Goal: Information Seeking & Learning: Learn about a topic

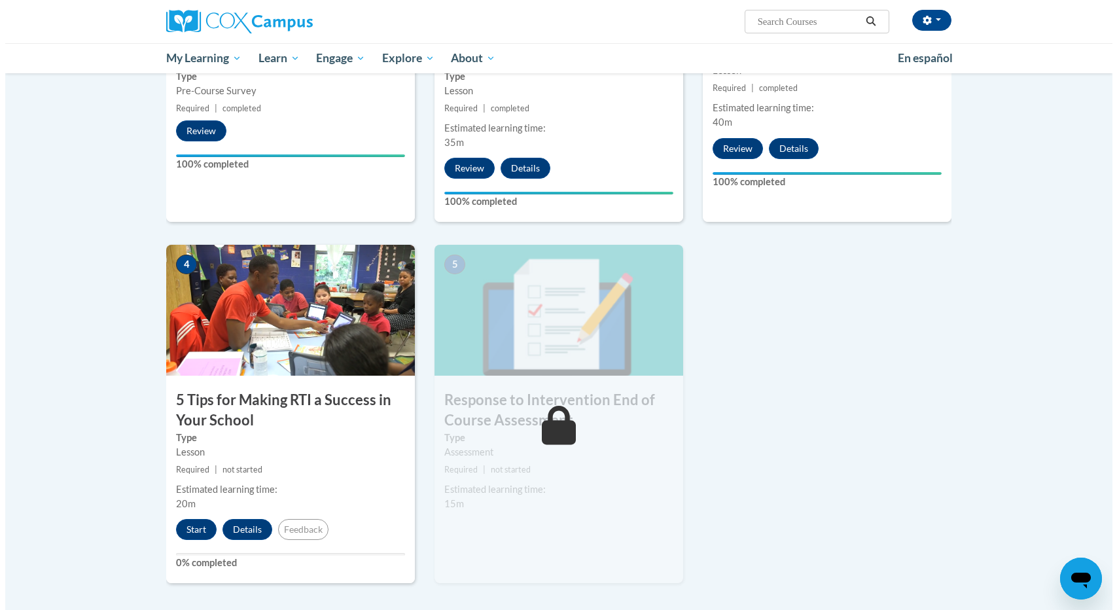
scroll to position [523, 0]
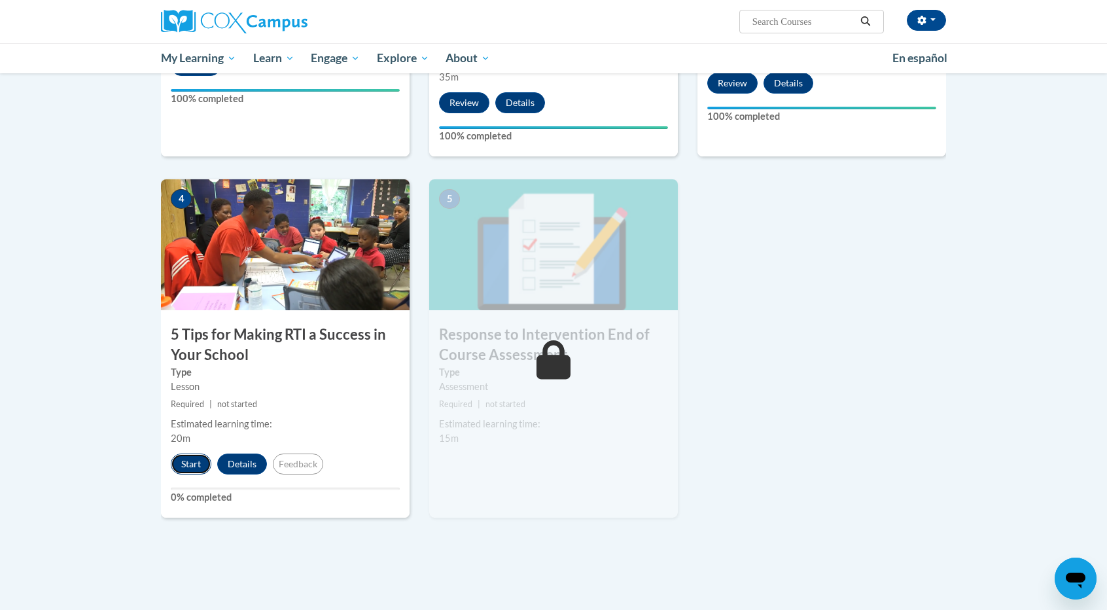
click at [188, 464] on button "Start" at bounding box center [191, 463] width 41 height 21
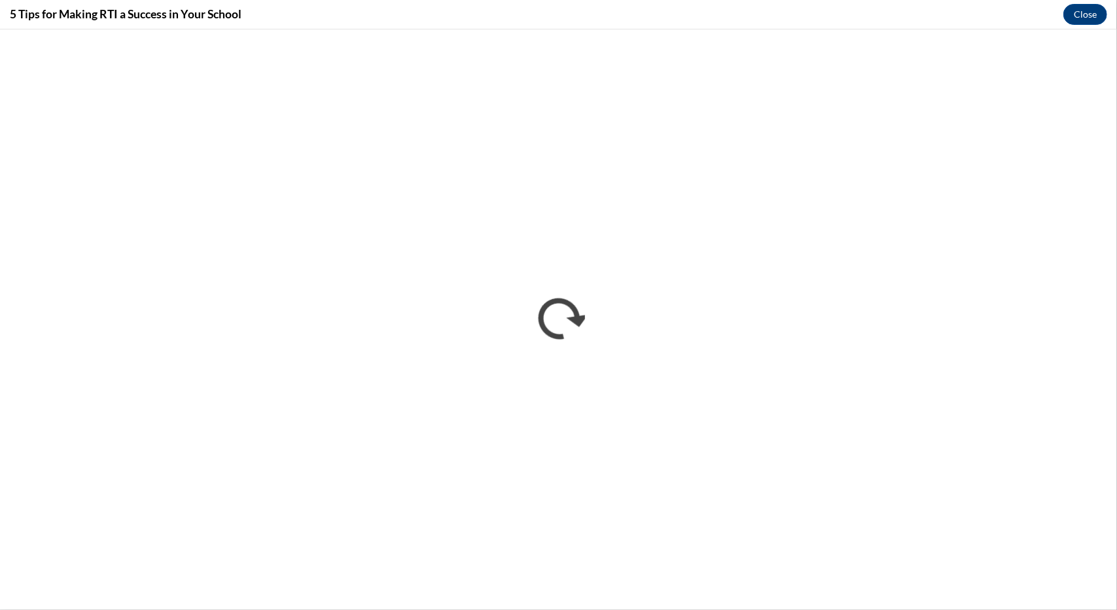
scroll to position [0, 0]
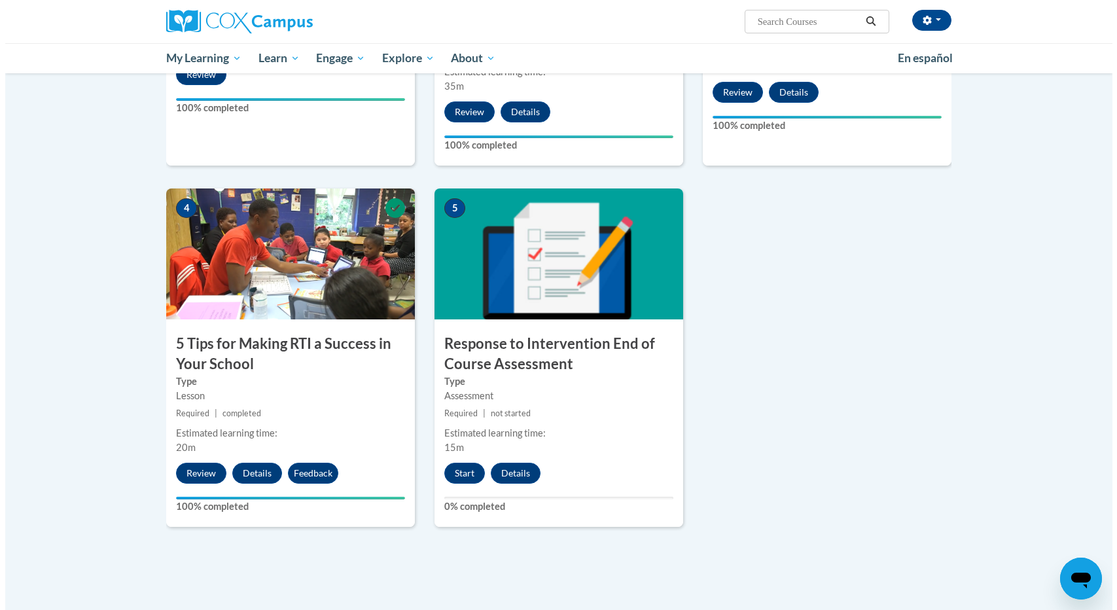
scroll to position [642, 0]
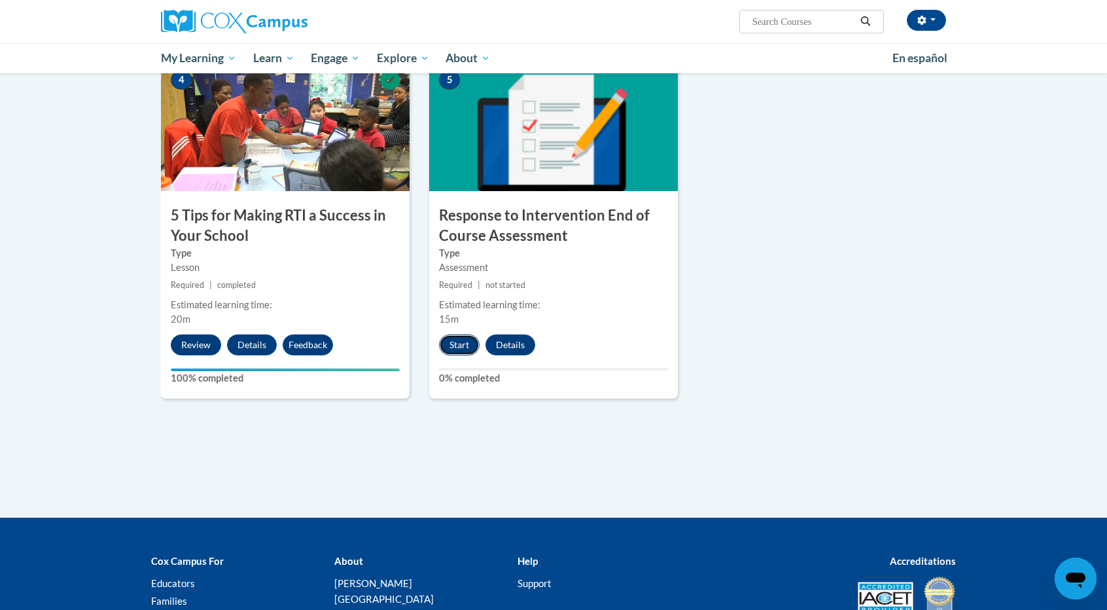
click at [451, 342] on button "Start" at bounding box center [459, 344] width 41 height 21
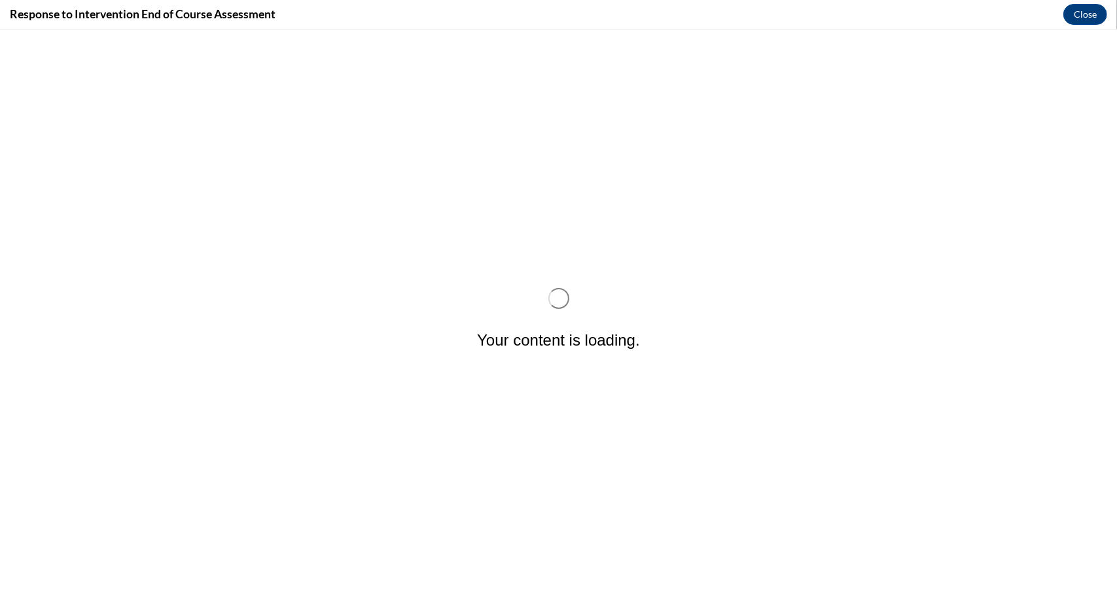
scroll to position [0, 0]
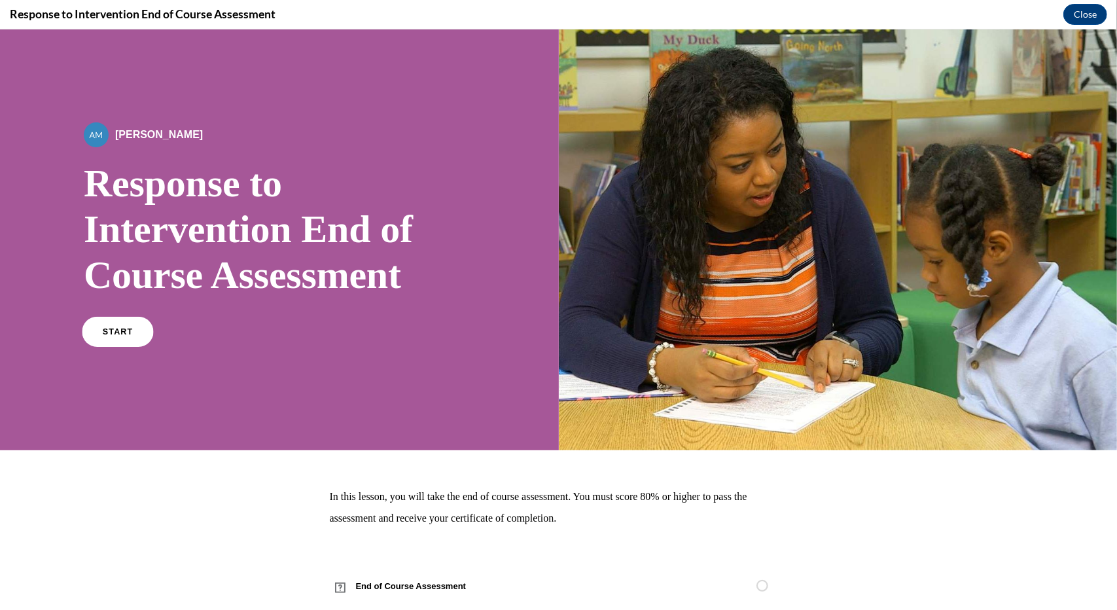
click at [119, 322] on link "START" at bounding box center [117, 331] width 71 height 30
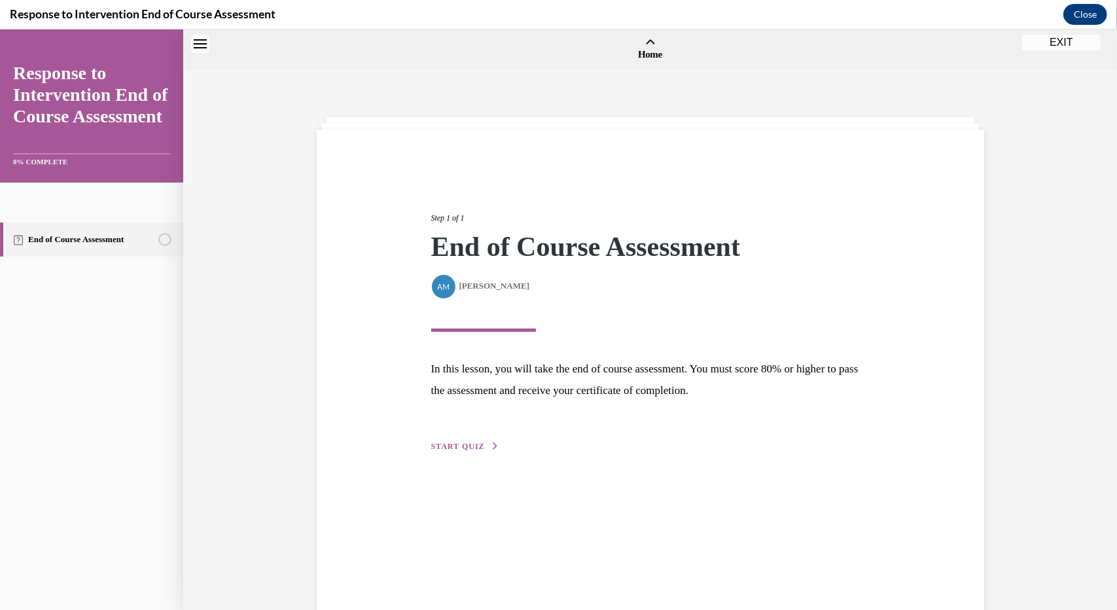
scroll to position [41, 0]
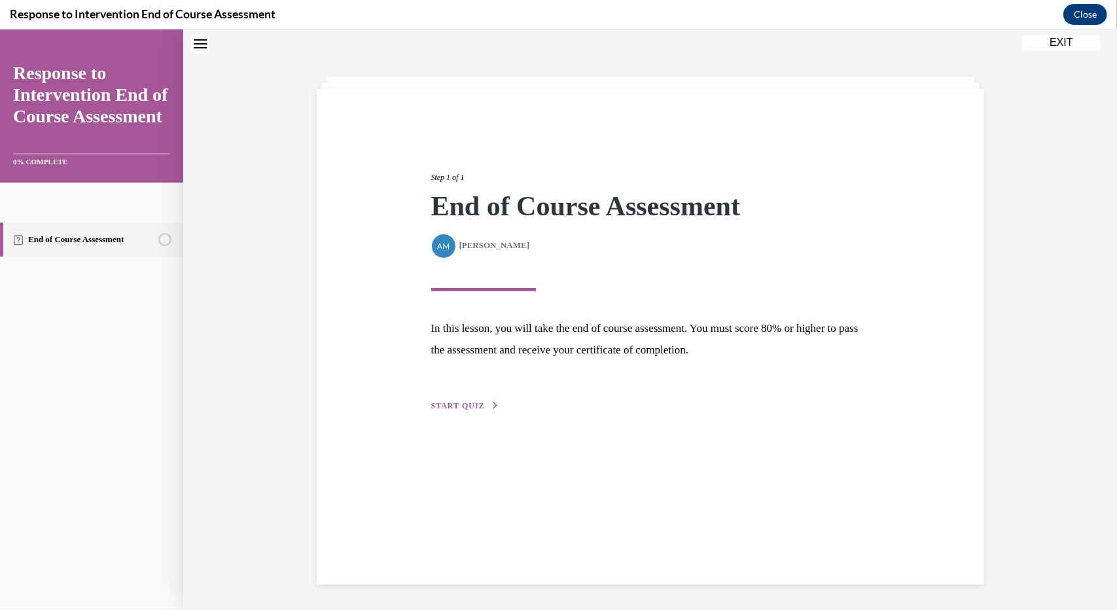
click at [434, 406] on span "START QUIZ" at bounding box center [458, 404] width 54 height 9
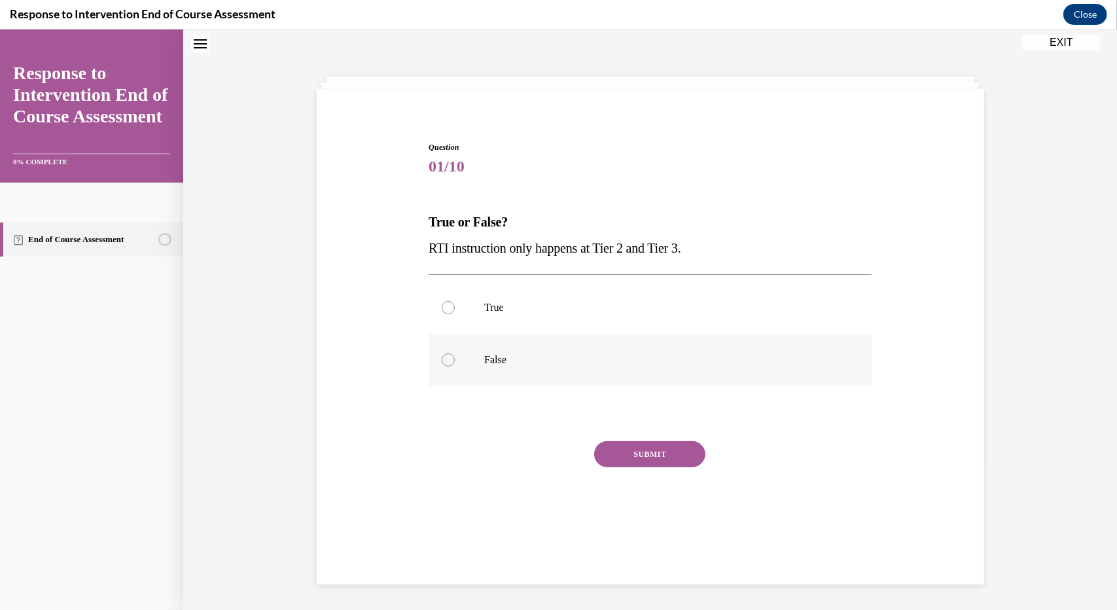
click at [442, 355] on div at bounding box center [448, 359] width 13 height 13
click at [442, 355] on input "False" at bounding box center [448, 359] width 13 height 13
radio input "true"
click at [636, 451] on button "SUBMIT" at bounding box center [649, 453] width 111 height 26
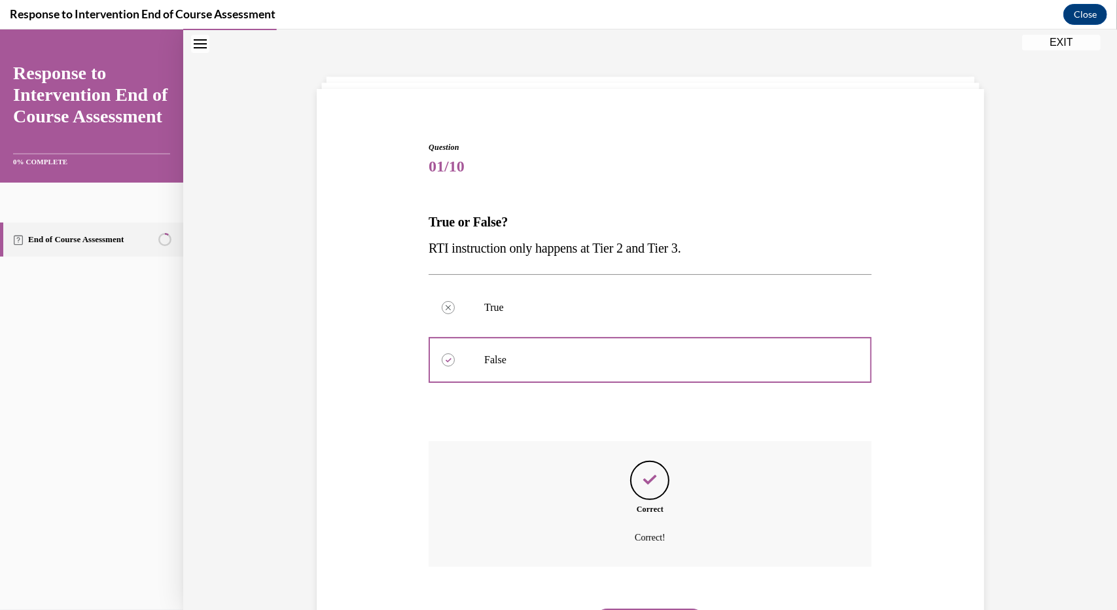
scroll to position [111, 0]
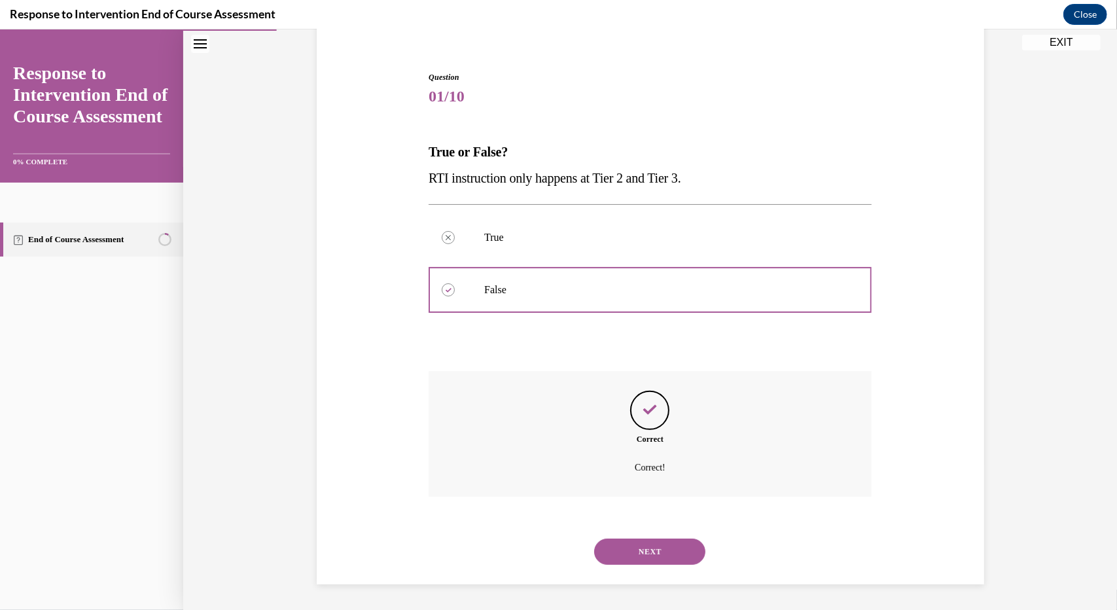
click at [615, 545] on button "NEXT" at bounding box center [649, 551] width 111 height 26
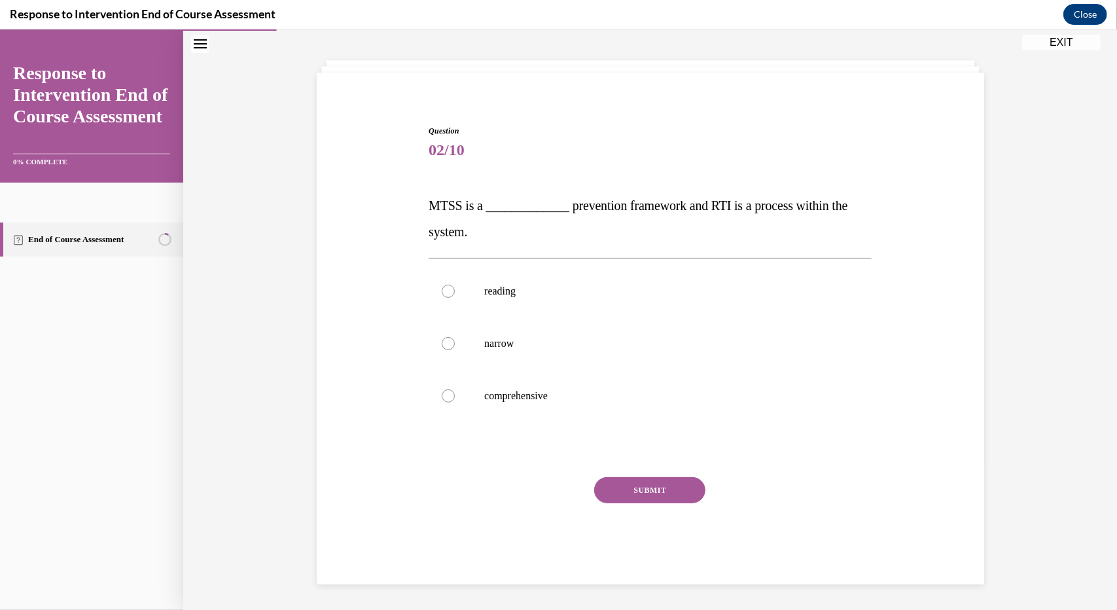
scroll to position [50, 0]
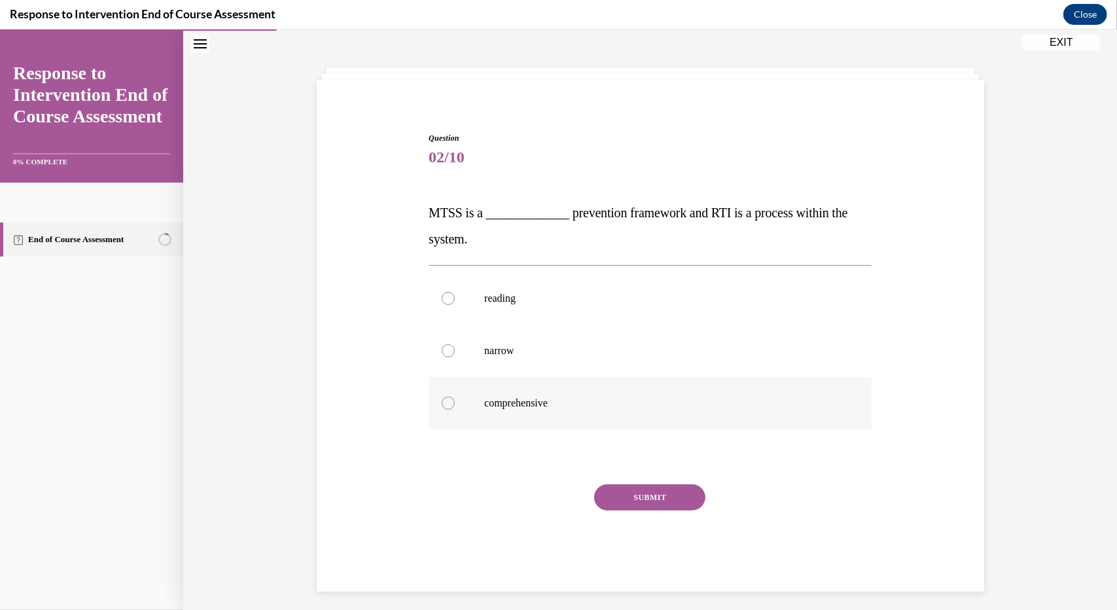
click at [443, 398] on div at bounding box center [448, 402] width 13 height 13
click at [443, 398] on input "comprehensive" at bounding box center [448, 402] width 13 height 13
radio input "true"
click at [623, 491] on button "SUBMIT" at bounding box center [649, 496] width 111 height 26
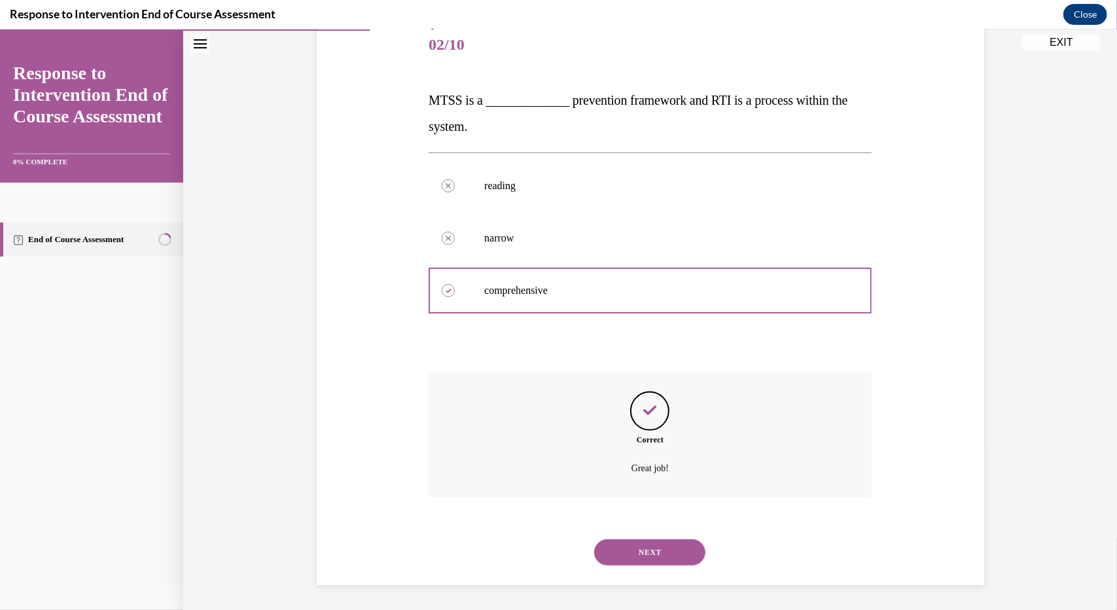
scroll to position [163, 0]
click at [610, 546] on button "NEXT" at bounding box center [649, 551] width 111 height 26
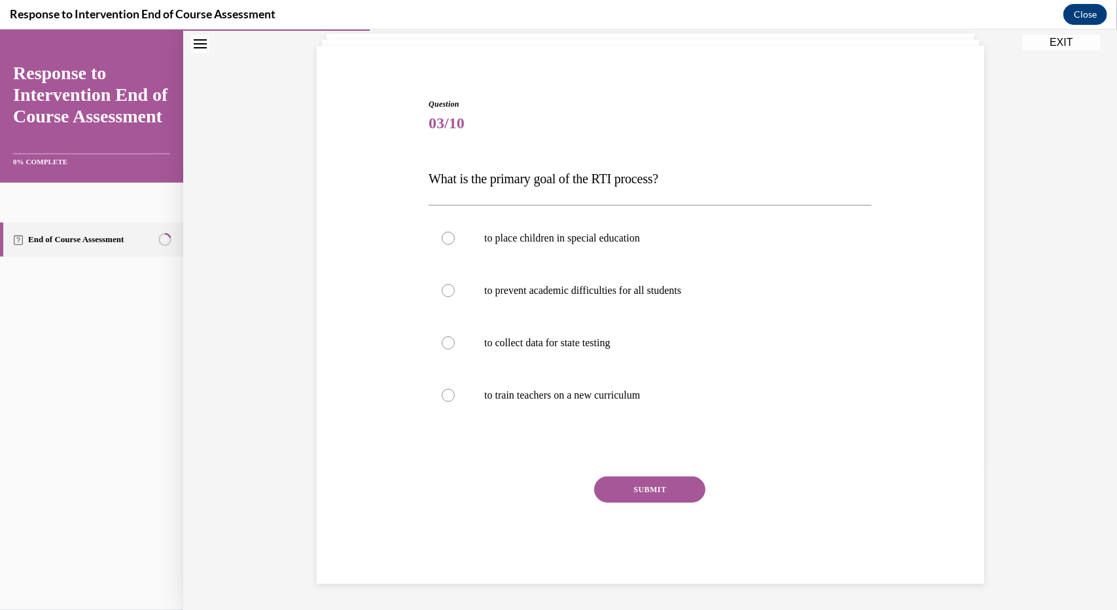
scroll to position [83, 0]
click at [449, 288] on label "to prevent academic difficulties for all students" at bounding box center [649, 290] width 443 height 52
click at [449, 288] on input "to prevent academic difficulties for all students" at bounding box center [448, 290] width 13 height 13
radio input "true"
click at [627, 485] on button "SUBMIT" at bounding box center [649, 489] width 111 height 26
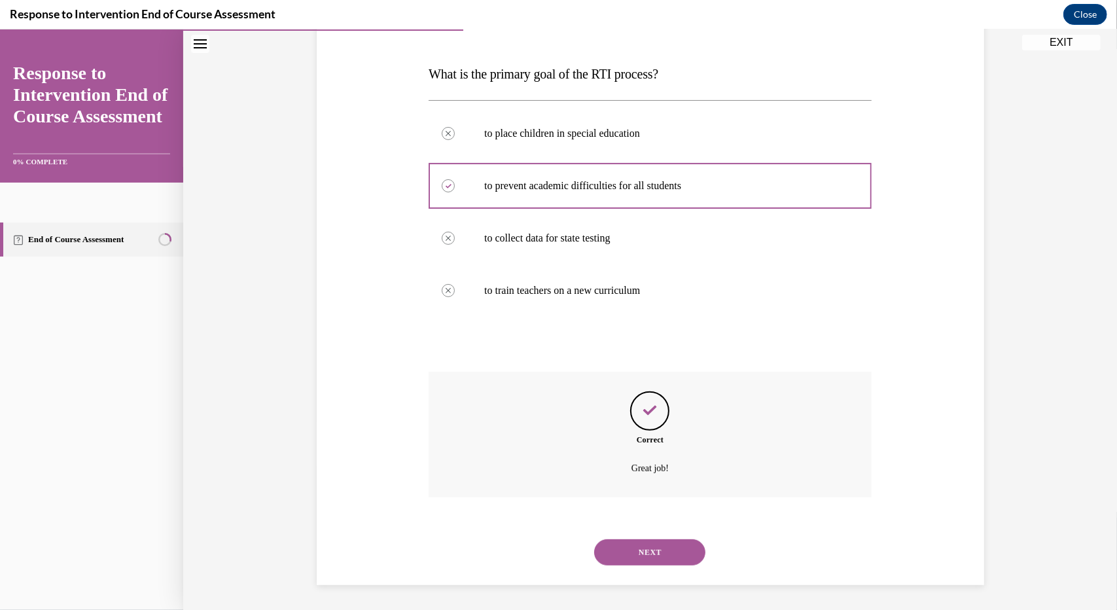
scroll to position [189, 0]
click at [621, 544] on button "NEXT" at bounding box center [649, 551] width 111 height 26
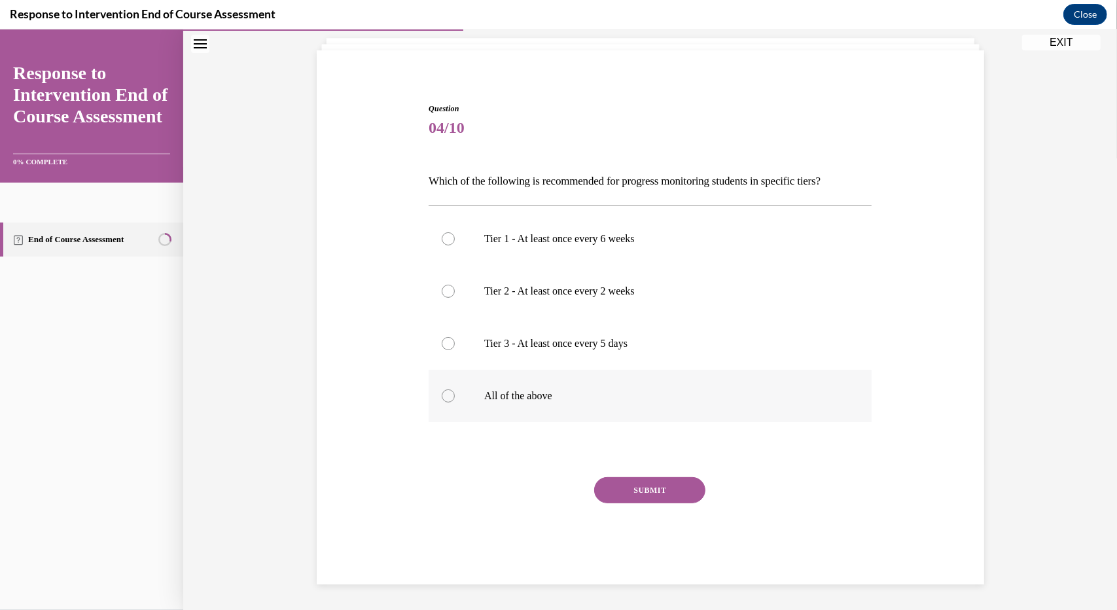
click at [445, 394] on div at bounding box center [448, 395] width 13 height 13
click at [445, 394] on input "All of the above" at bounding box center [448, 395] width 13 height 13
radio input "true"
click at [616, 489] on button "SUBMIT" at bounding box center [649, 489] width 111 height 26
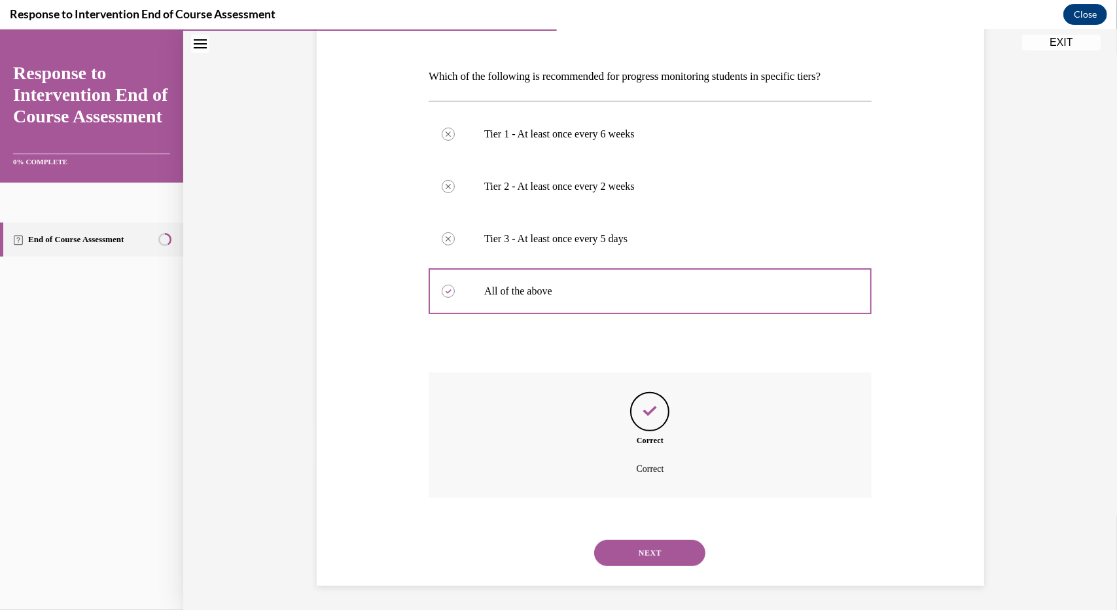
scroll to position [185, 0]
click at [603, 546] on button "NEXT" at bounding box center [649, 551] width 111 height 26
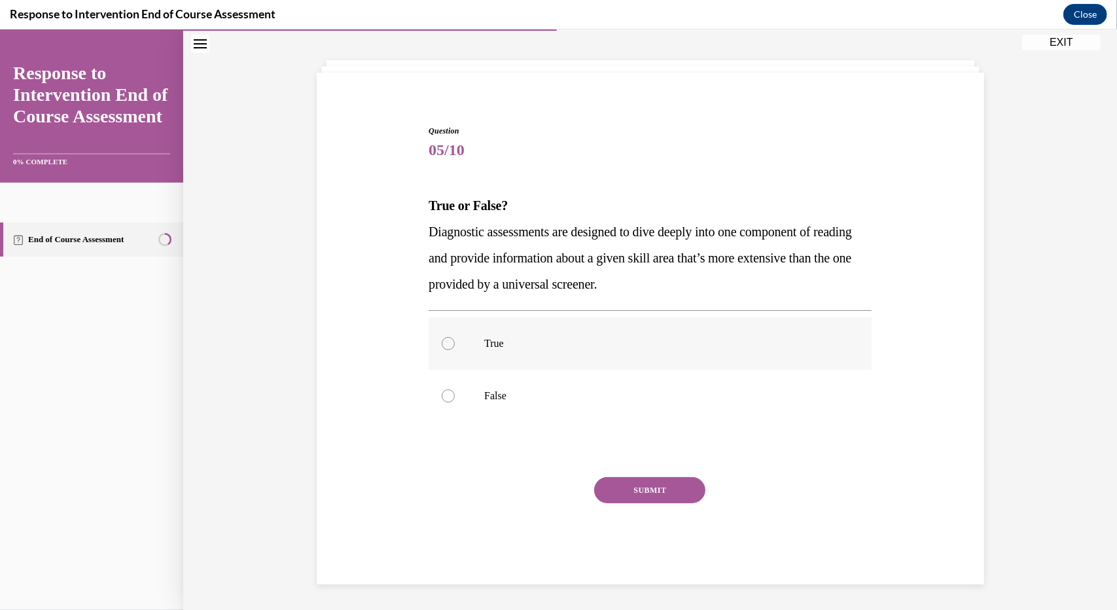
click at [442, 340] on div at bounding box center [448, 342] width 13 height 13
click at [442, 340] on input "True" at bounding box center [448, 342] width 13 height 13
radio input "true"
click at [612, 481] on button "SUBMIT" at bounding box center [649, 489] width 111 height 26
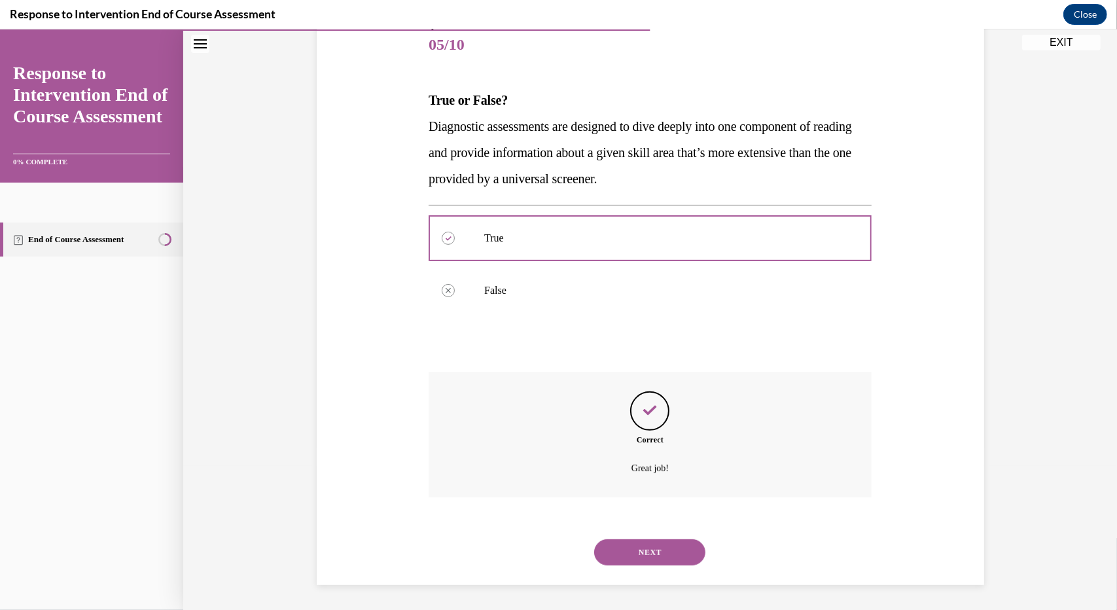
scroll to position [163, 0]
click at [619, 544] on button "NEXT" at bounding box center [649, 551] width 111 height 26
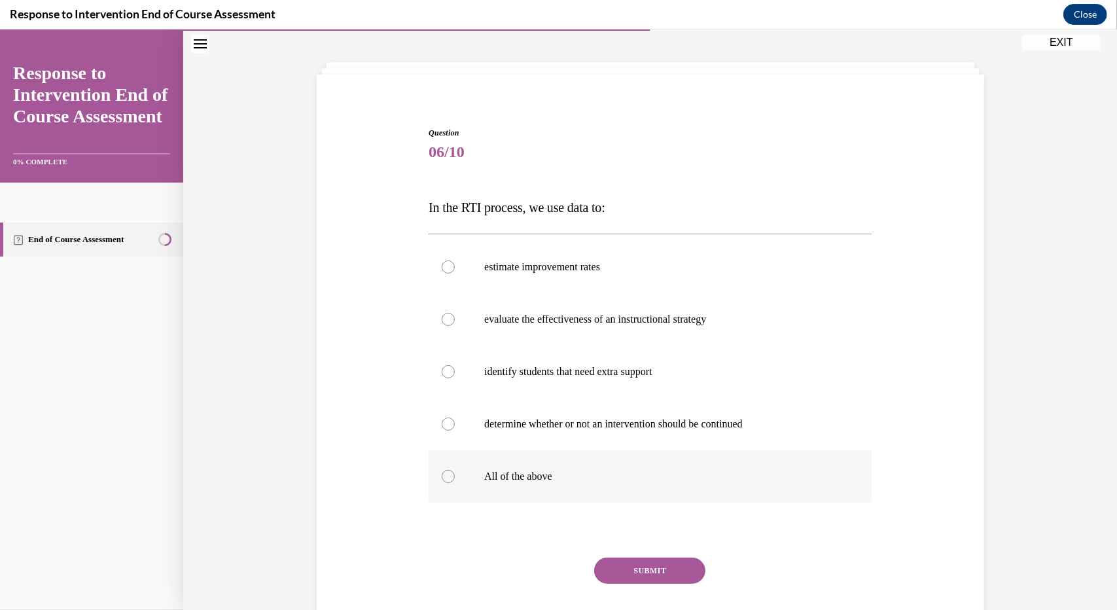
scroll to position [57, 0]
click at [443, 470] on div at bounding box center [448, 473] width 13 height 13
click at [443, 470] on input "All of the above" at bounding box center [448, 473] width 13 height 13
radio input "true"
click at [620, 561] on button "SUBMIT" at bounding box center [649, 568] width 111 height 26
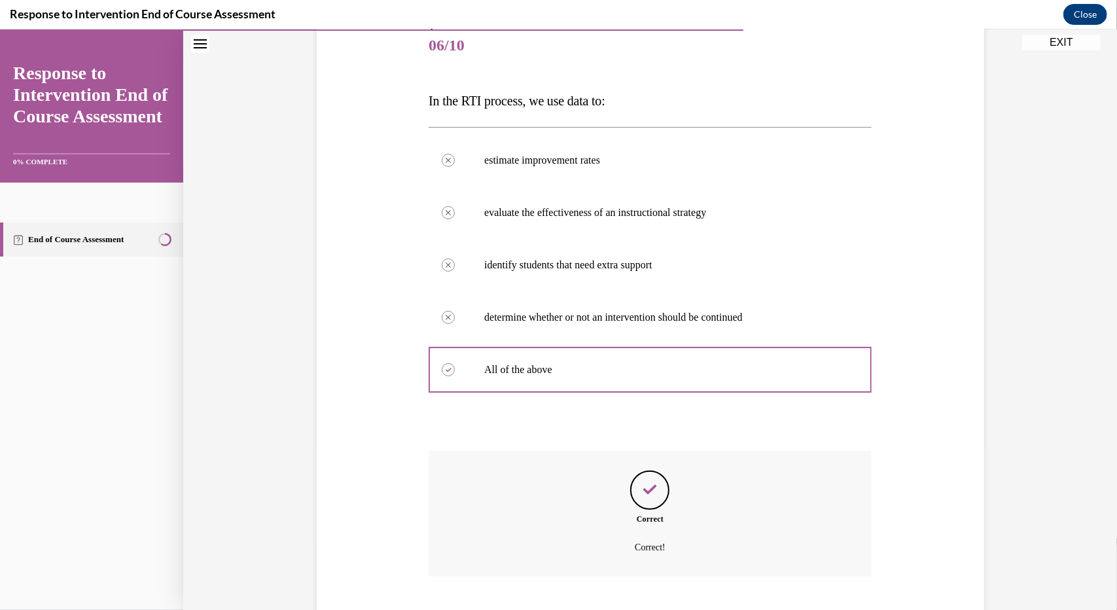
scroll to position [241, 0]
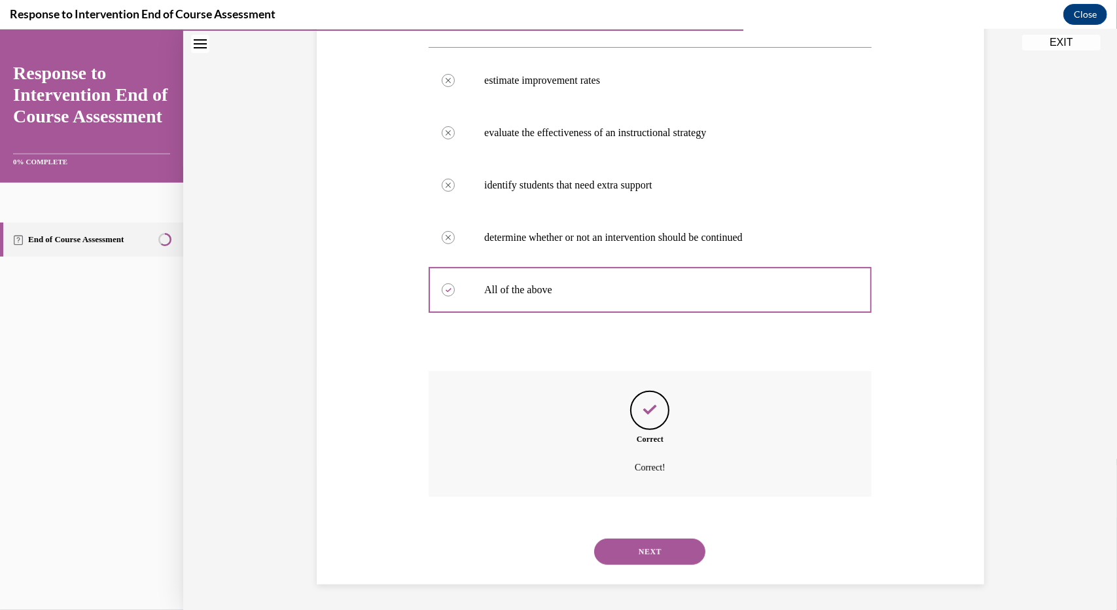
click at [623, 549] on button "NEXT" at bounding box center [649, 551] width 111 height 26
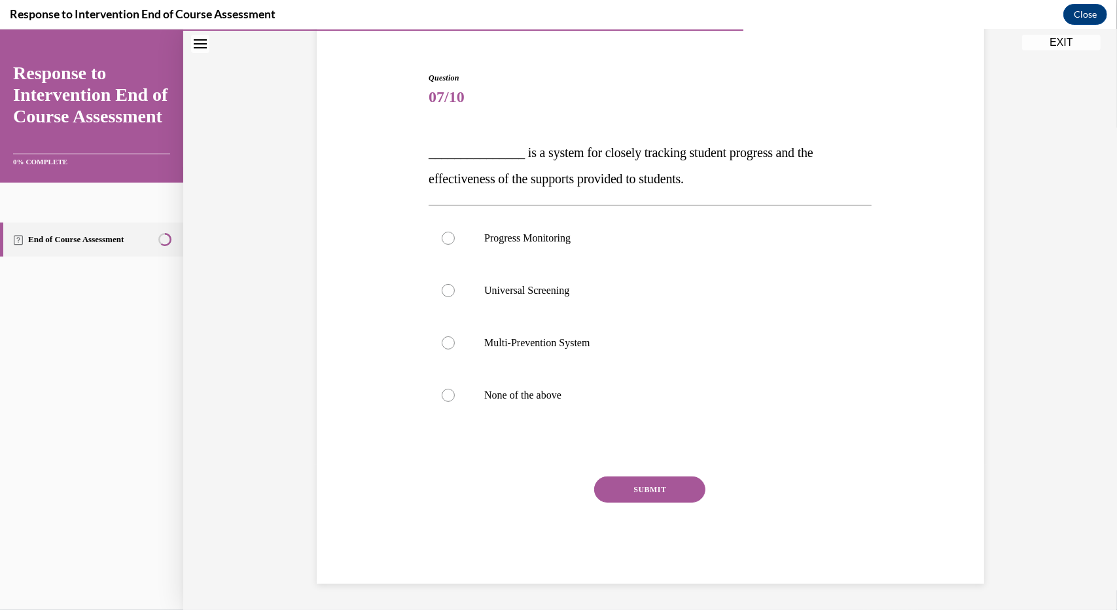
scroll to position [109, 0]
click at [444, 234] on div at bounding box center [448, 238] width 13 height 13
click at [444, 234] on input "Progress Monitoring" at bounding box center [448, 238] width 13 height 13
radio input "true"
click at [635, 481] on button "SUBMIT" at bounding box center [649, 489] width 111 height 26
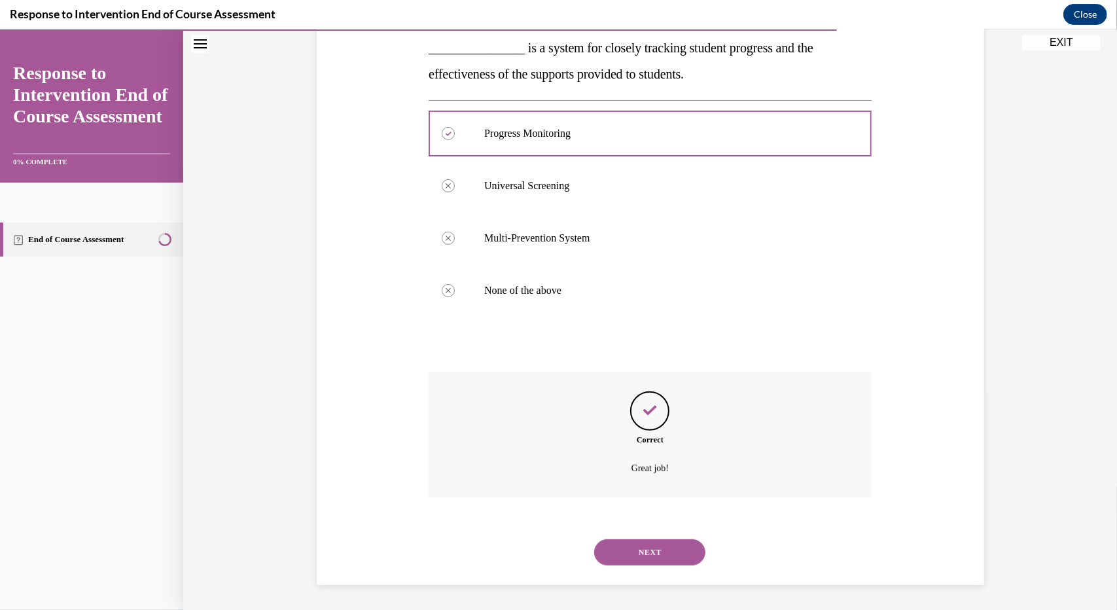
scroll to position [215, 0]
click at [638, 546] on button "NEXT" at bounding box center [649, 551] width 111 height 26
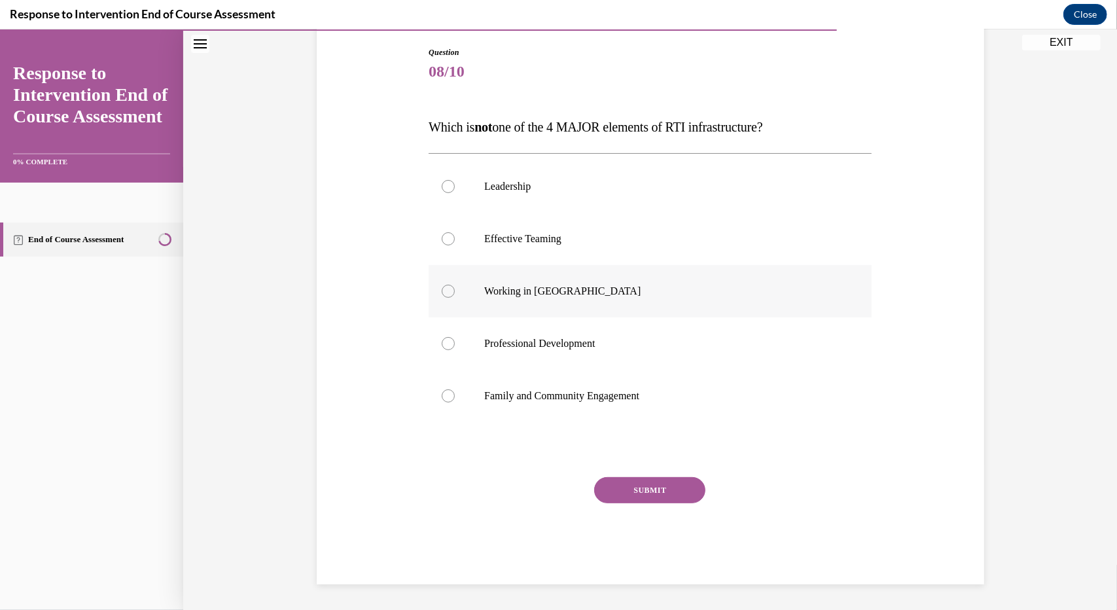
click at [445, 290] on div at bounding box center [448, 290] width 13 height 13
click at [445, 290] on input "Working in Silos" at bounding box center [448, 290] width 13 height 13
radio input "true"
click at [638, 485] on button "SUBMIT" at bounding box center [649, 489] width 111 height 26
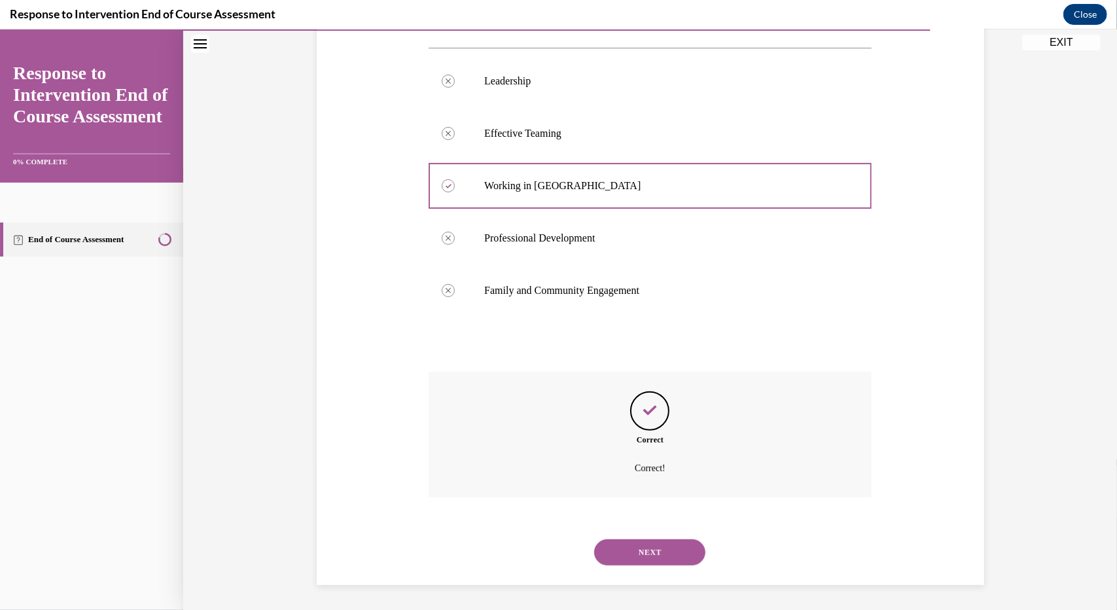
scroll to position [241, 0]
click at [637, 546] on button "NEXT" at bounding box center [649, 551] width 111 height 26
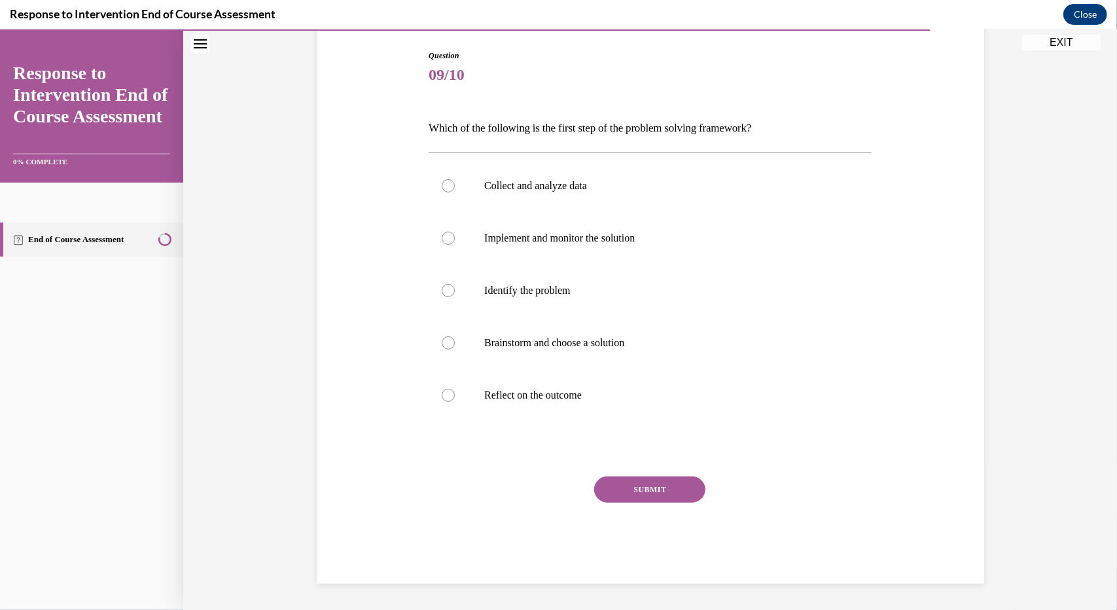
scroll to position [131, 0]
click at [444, 281] on label "Identify the problem" at bounding box center [649, 290] width 443 height 52
click at [444, 284] on input "Identify the problem" at bounding box center [448, 290] width 13 height 13
radio input "true"
click at [623, 483] on button "SUBMIT" at bounding box center [649, 489] width 111 height 26
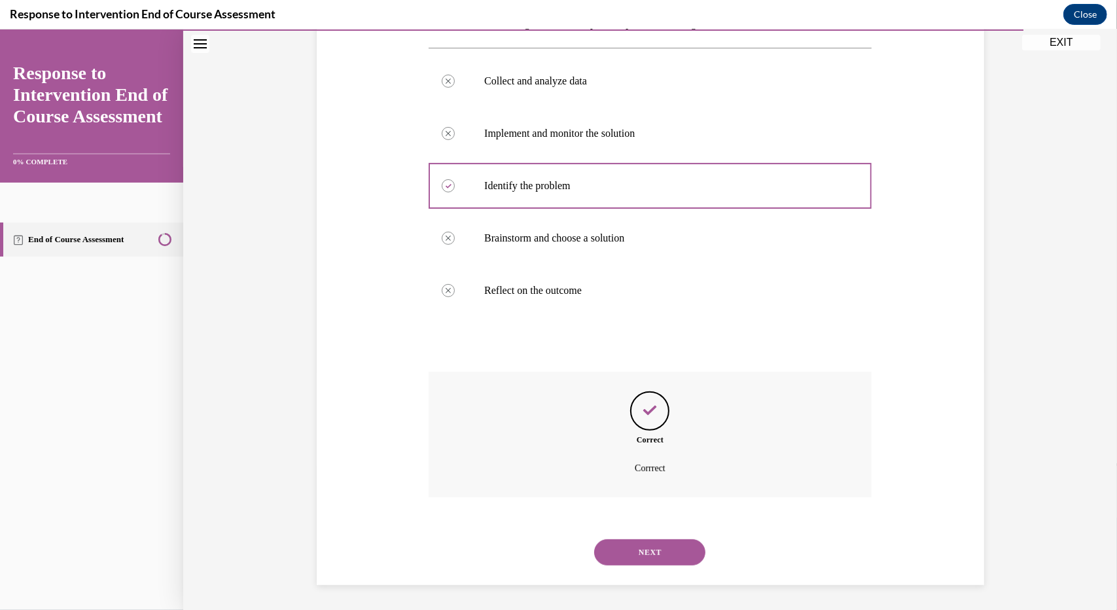
scroll to position [237, 0]
click at [627, 549] on button "NEXT" at bounding box center [649, 551] width 111 height 26
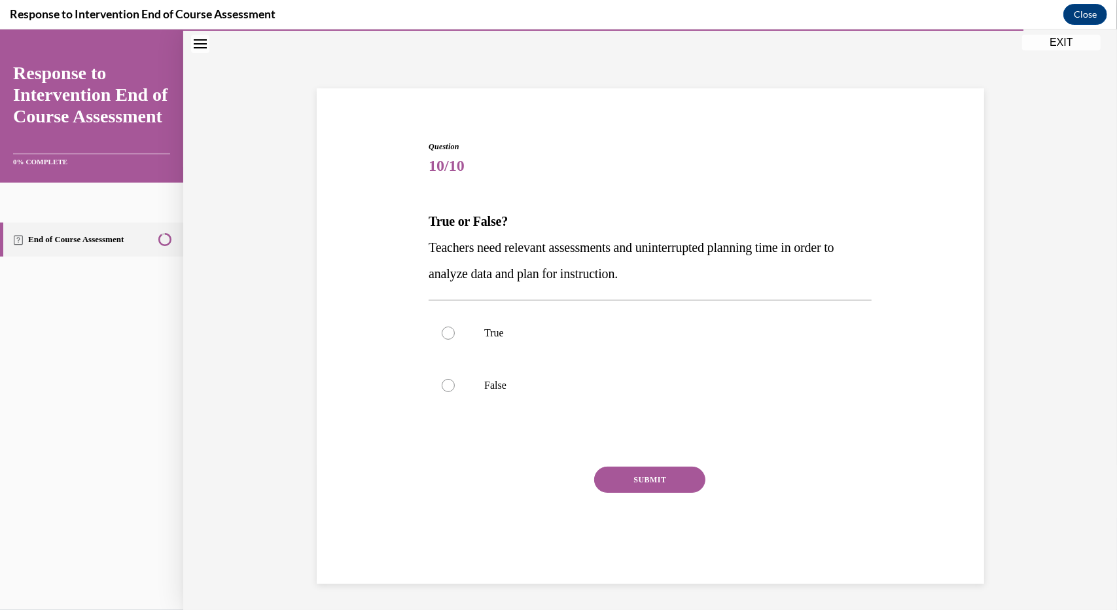
scroll to position [41, 0]
click at [443, 331] on div at bounding box center [448, 332] width 13 height 13
click at [443, 331] on input "True" at bounding box center [448, 332] width 13 height 13
radio input "true"
click at [611, 472] on button "SUBMIT" at bounding box center [649, 479] width 111 height 26
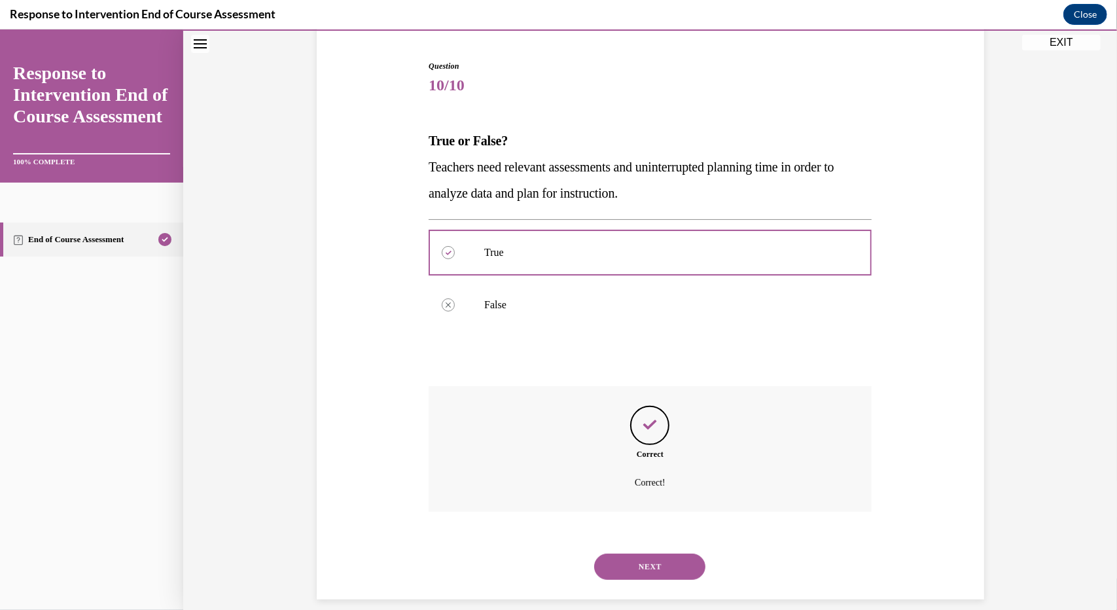
scroll to position [137, 0]
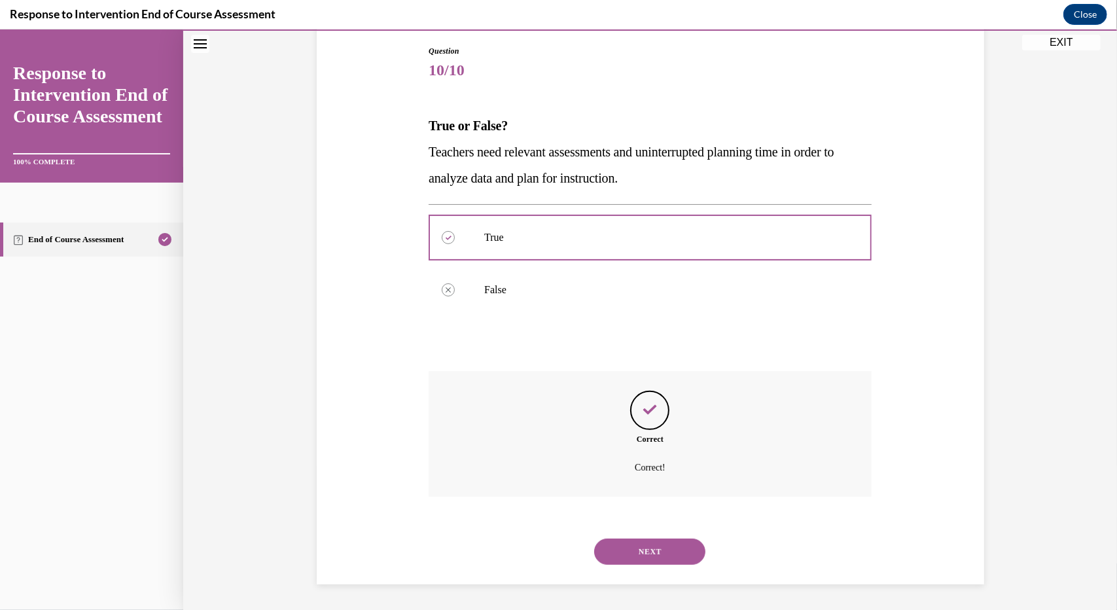
click at [630, 547] on button "NEXT" at bounding box center [649, 551] width 111 height 26
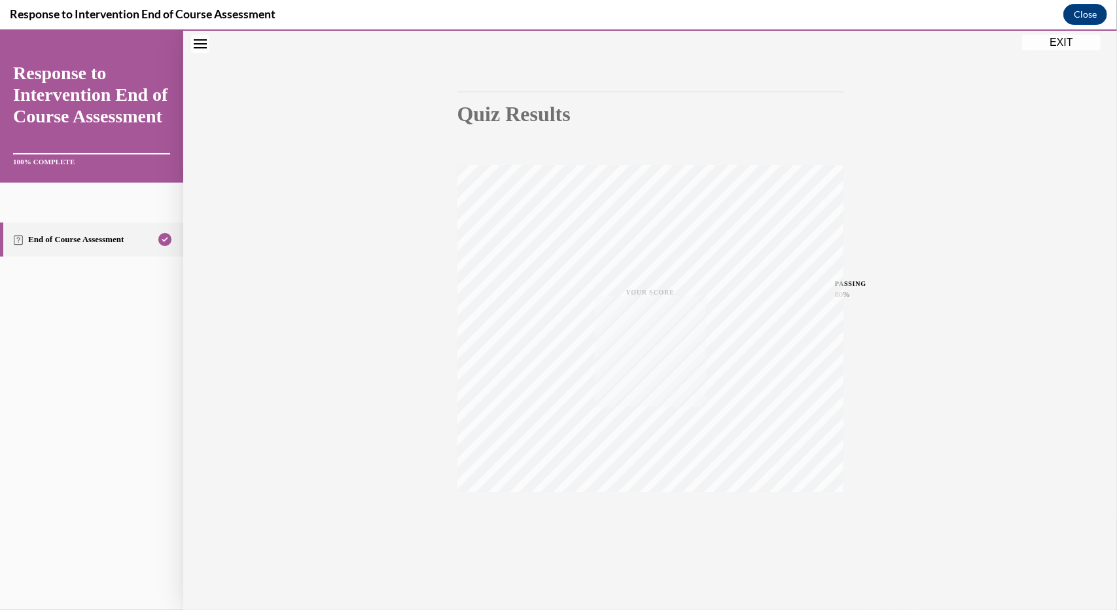
scroll to position [90, 0]
click at [1057, 41] on button "EXIT" at bounding box center [1061, 42] width 78 height 16
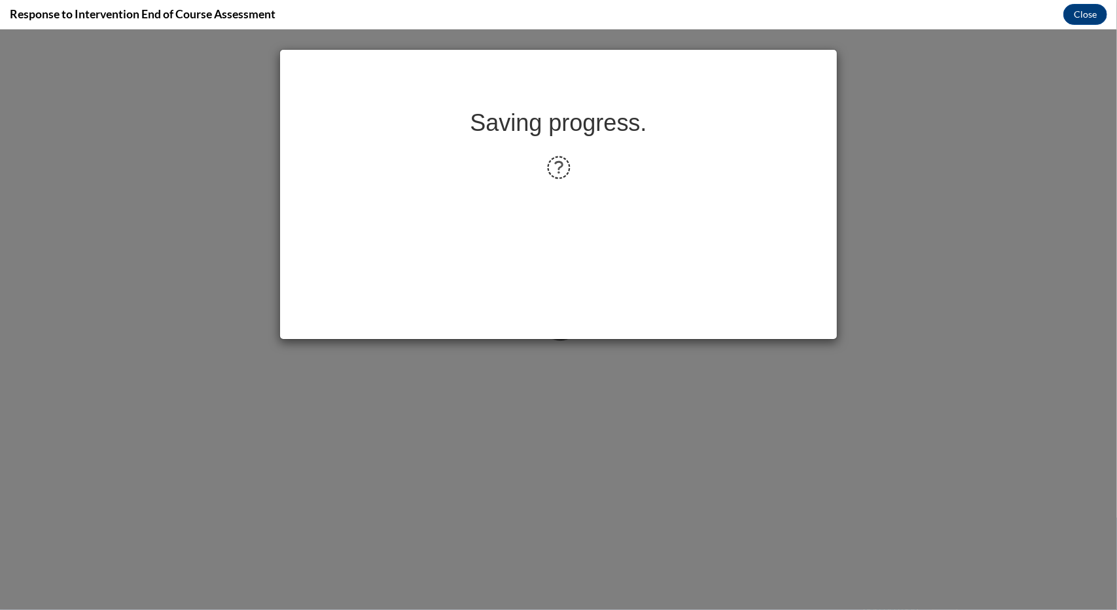
scroll to position [0, 0]
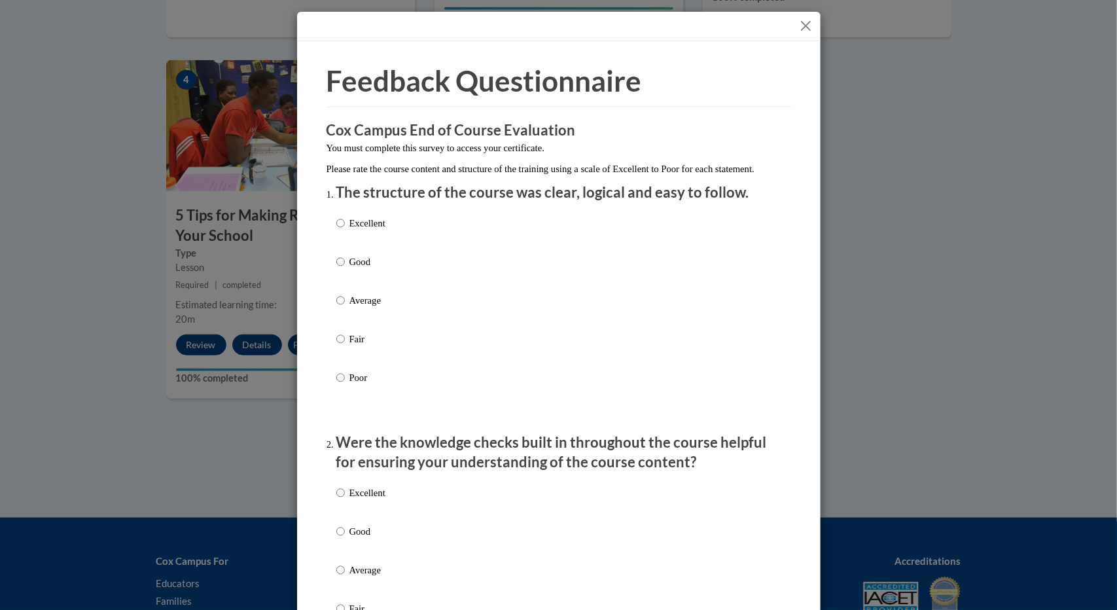
click at [349, 230] on p "Excellent" at bounding box center [367, 223] width 36 height 14
click at [345, 230] on input "Excellent" at bounding box center [340, 223] width 9 height 14
radio input "true"
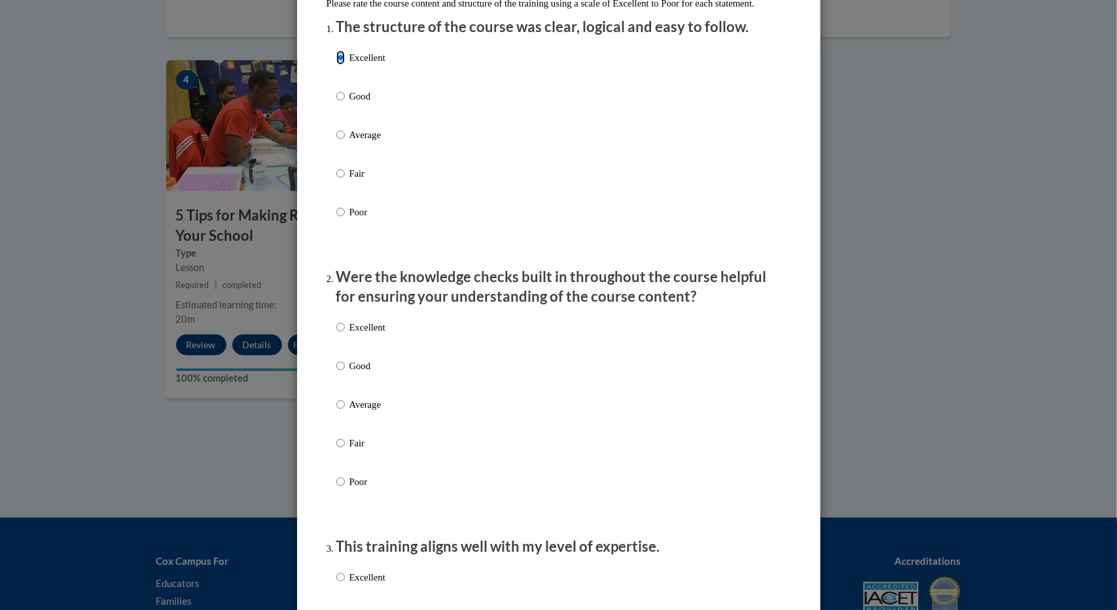
scroll to position [196, 0]
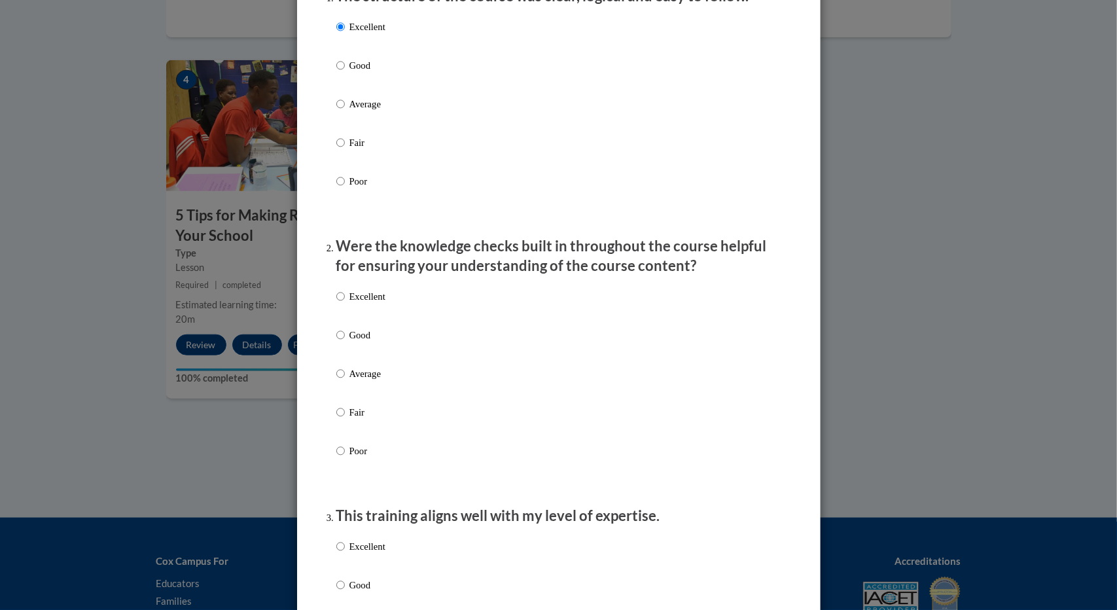
click at [349, 304] on p "Excellent" at bounding box center [367, 296] width 36 height 14
click at [345, 304] on input "Excellent" at bounding box center [340, 296] width 9 height 14
radio input "true"
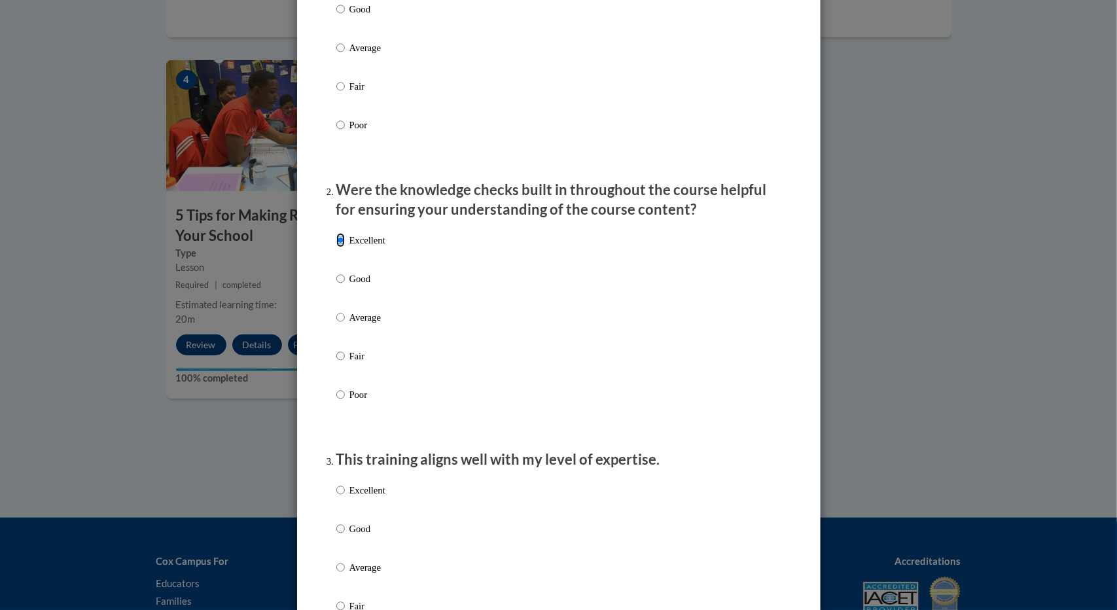
scroll to position [392, 0]
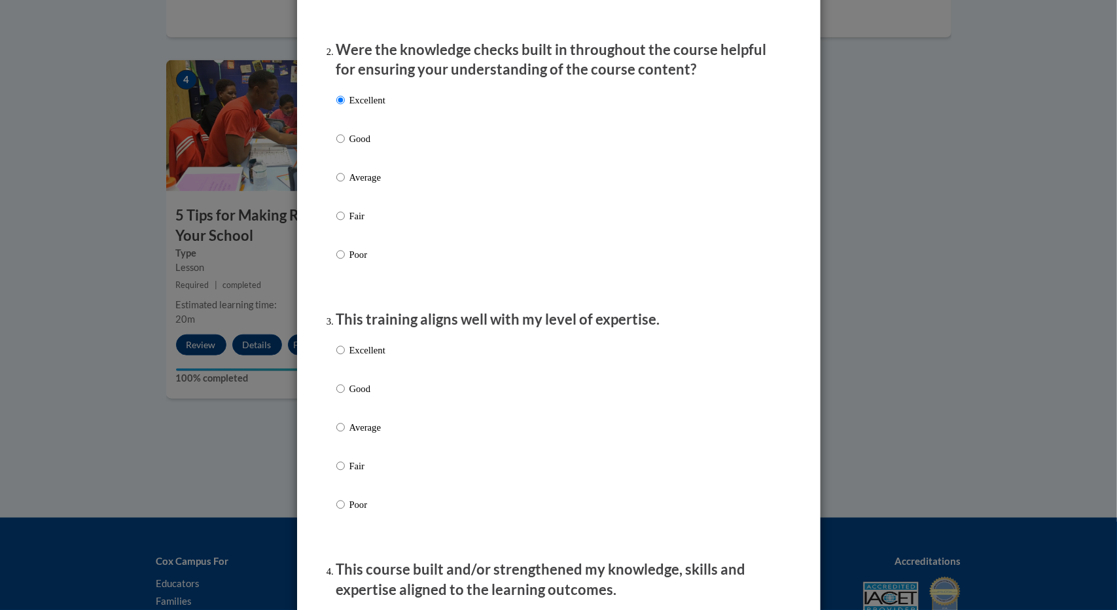
click at [357, 357] on p "Excellent" at bounding box center [367, 350] width 36 height 14
click at [345, 357] on input "Excellent" at bounding box center [340, 350] width 9 height 14
radio input "true"
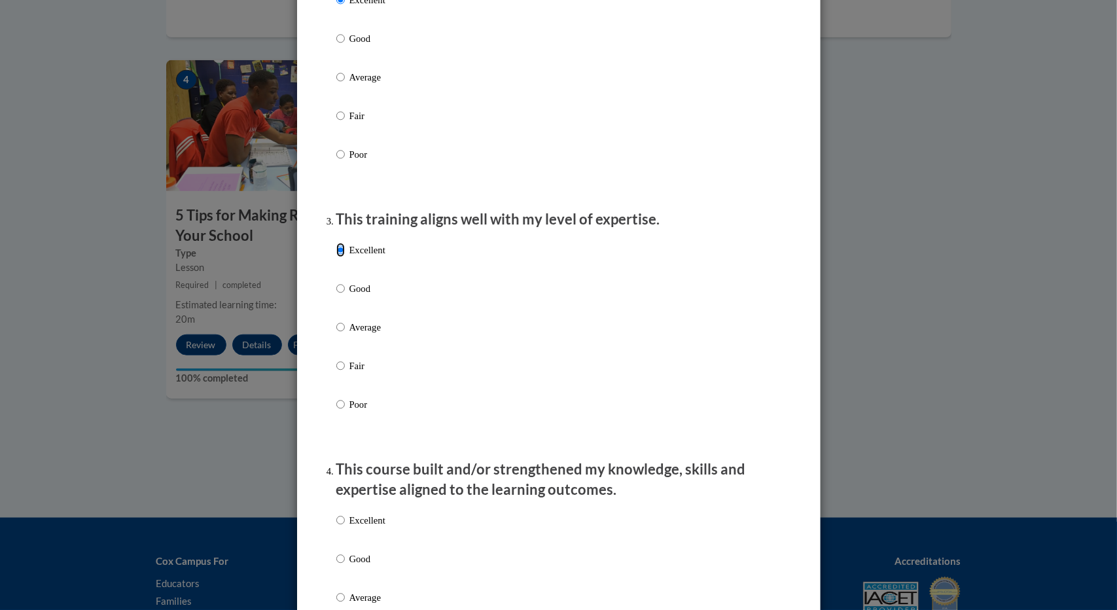
scroll to position [589, 0]
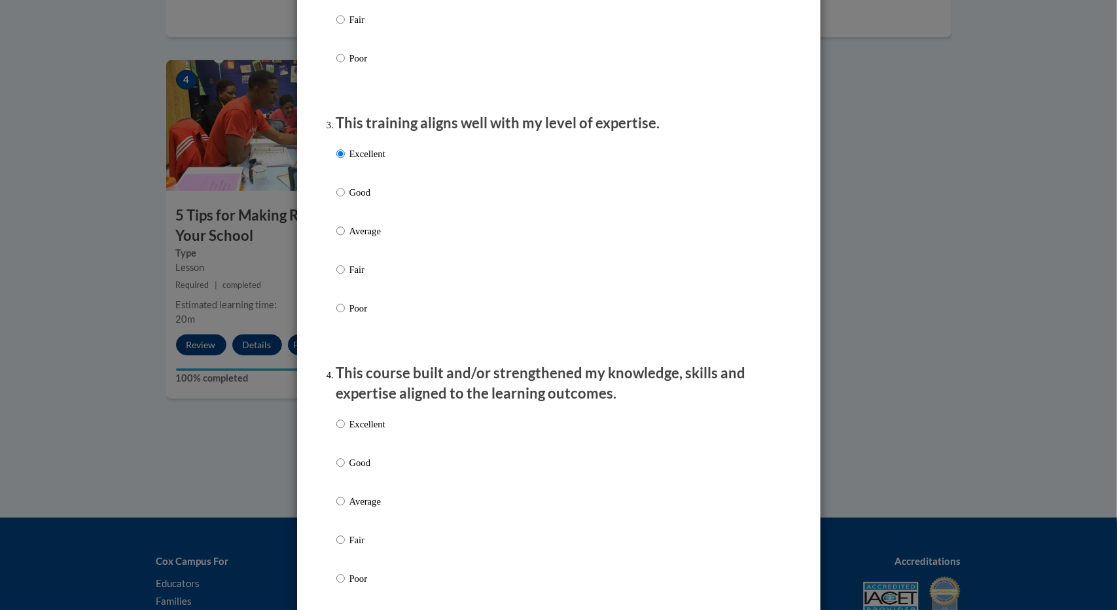
click at [349, 431] on p "Excellent" at bounding box center [367, 424] width 36 height 14
click at [344, 431] on input "Excellent" at bounding box center [340, 424] width 9 height 14
radio input "true"
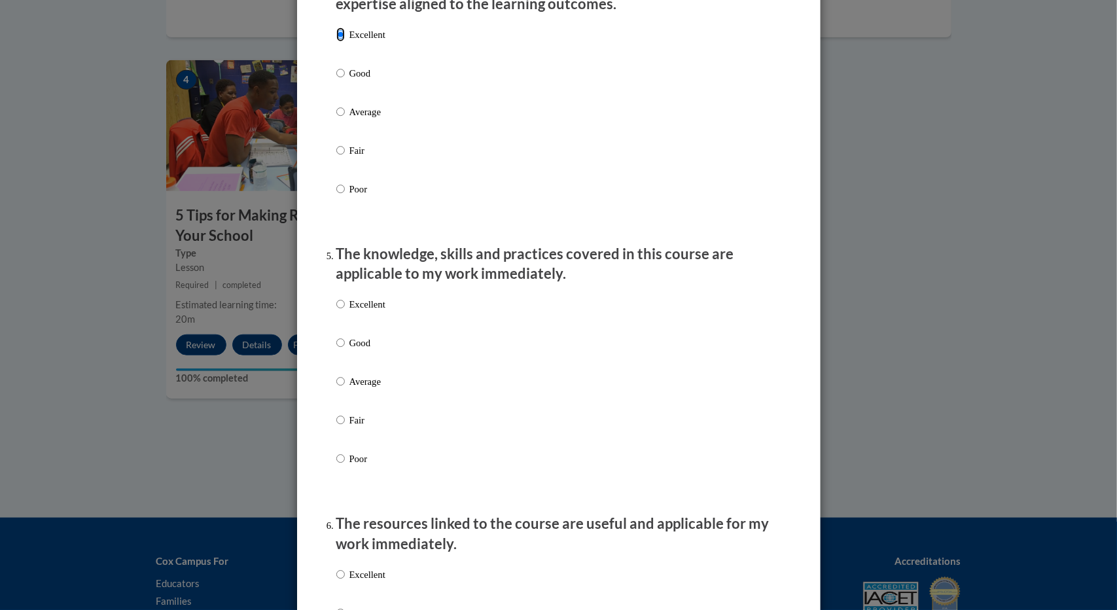
scroll to position [981, 0]
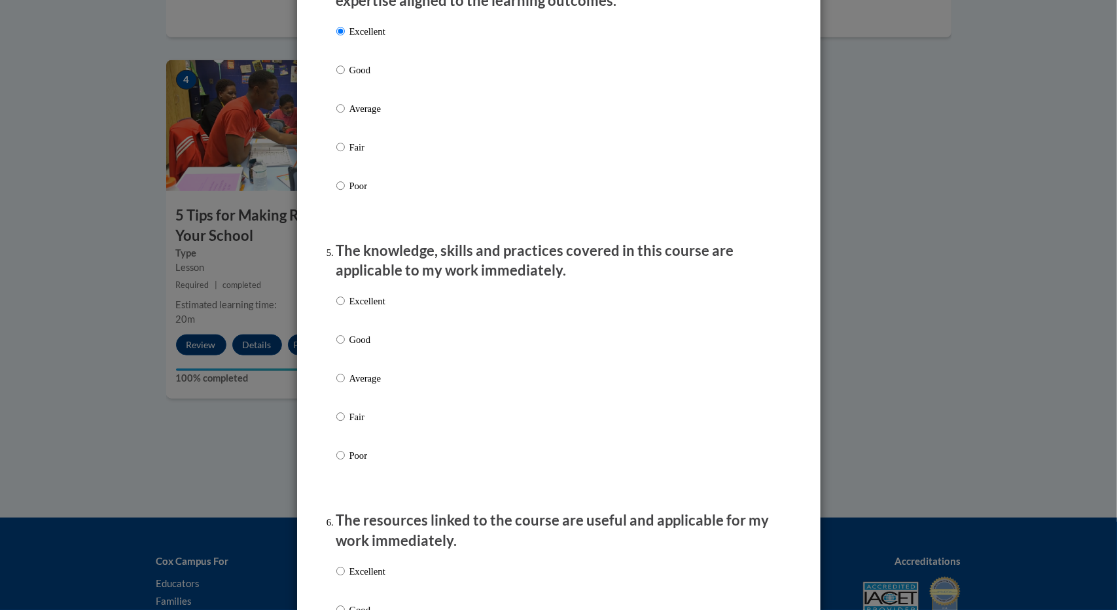
click at [361, 307] on p "Excellent" at bounding box center [367, 301] width 36 height 14
click at [345, 307] on input "Excellent" at bounding box center [340, 301] width 9 height 14
radio input "true"
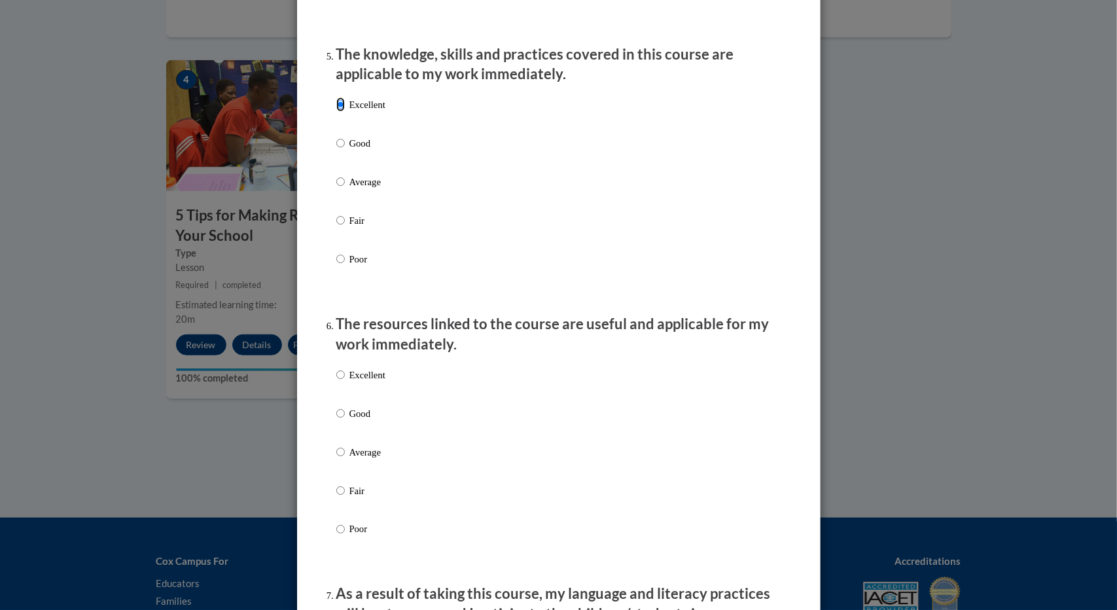
scroll to position [1308, 0]
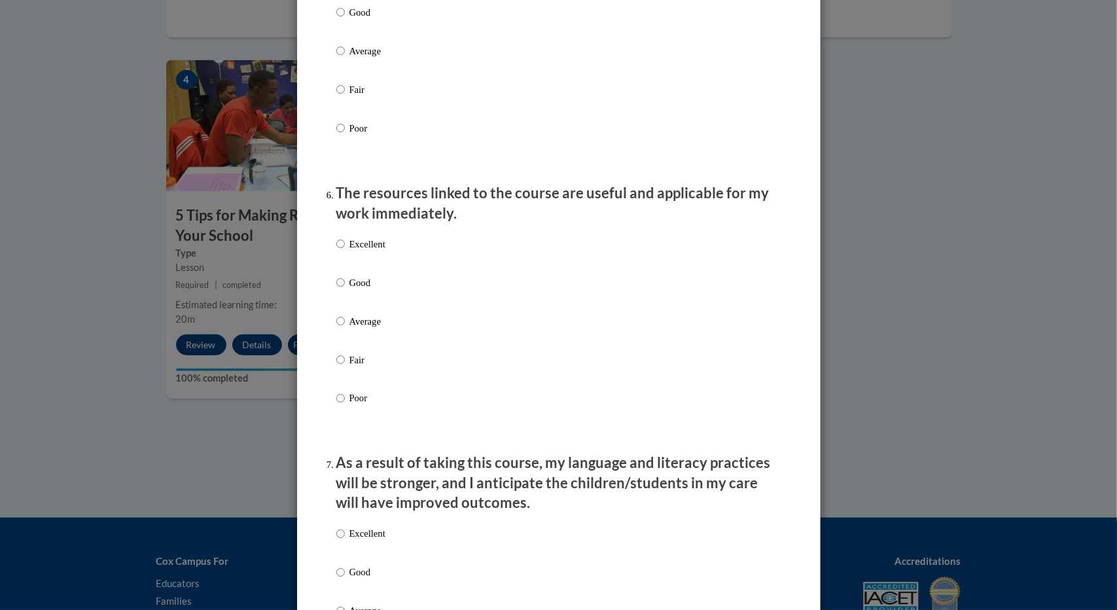
click at [364, 251] on p "Excellent" at bounding box center [367, 244] width 36 height 14
click at [345, 251] on input "Excellent" at bounding box center [340, 244] width 9 height 14
radio input "true"
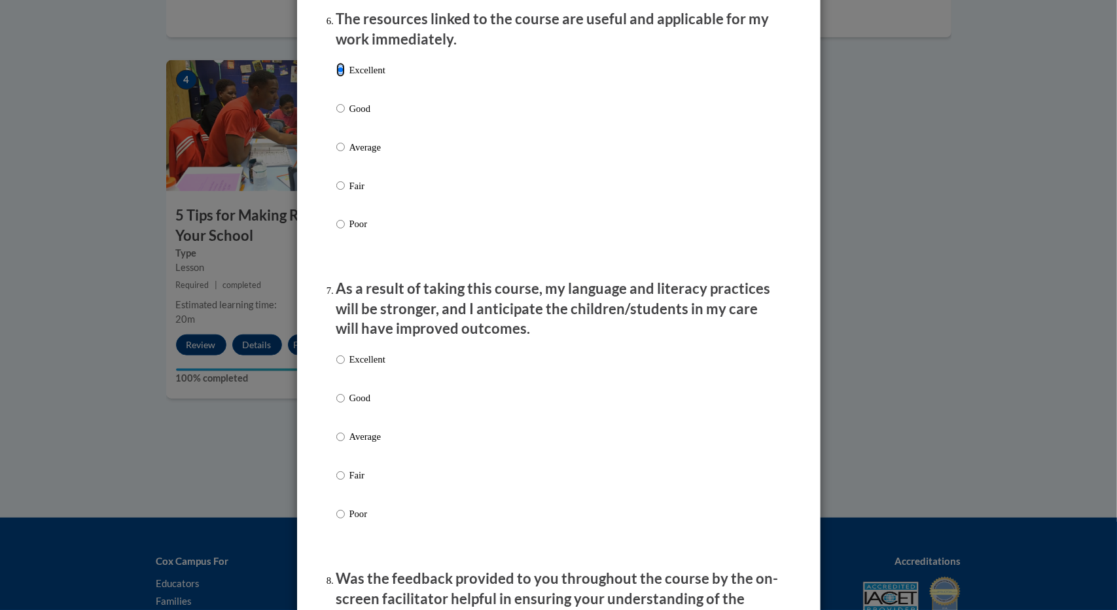
scroll to position [1504, 0]
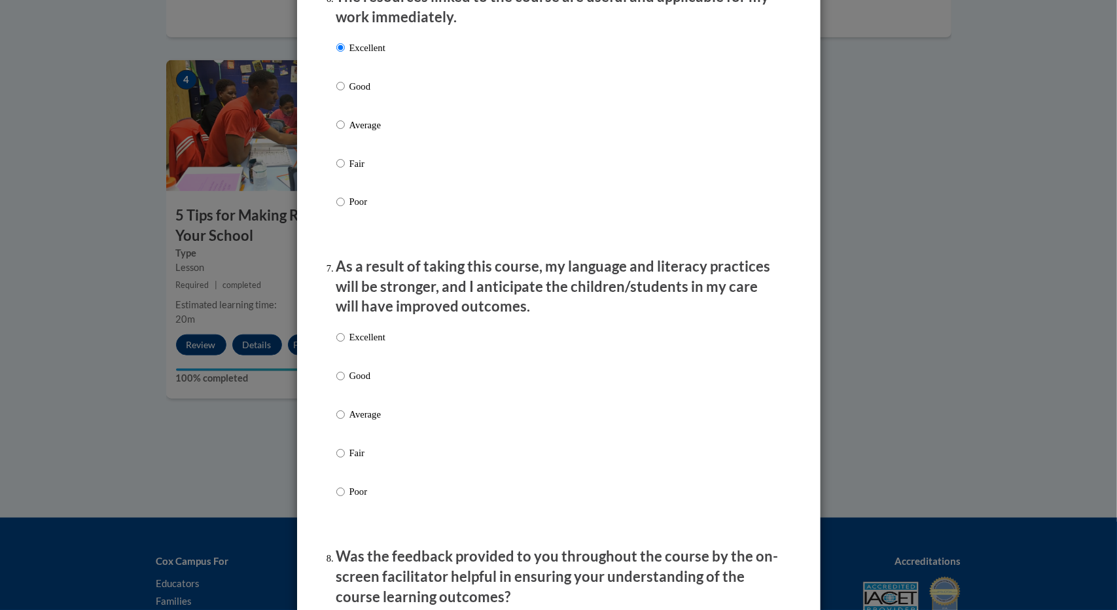
click at [361, 345] on p "Excellent" at bounding box center [367, 337] width 36 height 14
click at [345, 345] on input "Excellent" at bounding box center [340, 337] width 9 height 14
radio input "true"
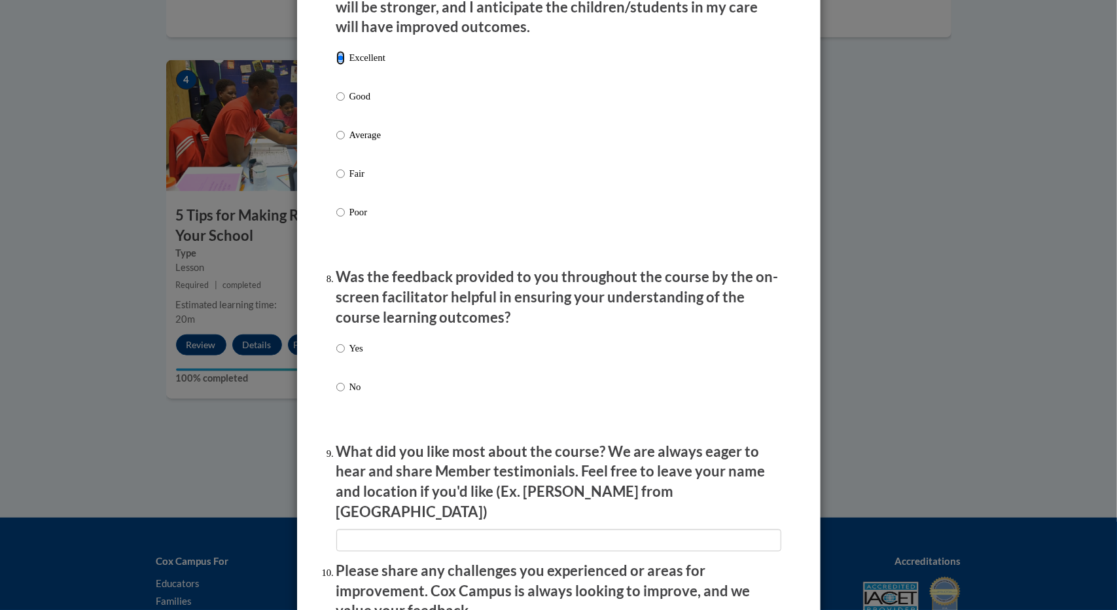
scroll to position [1832, 0]
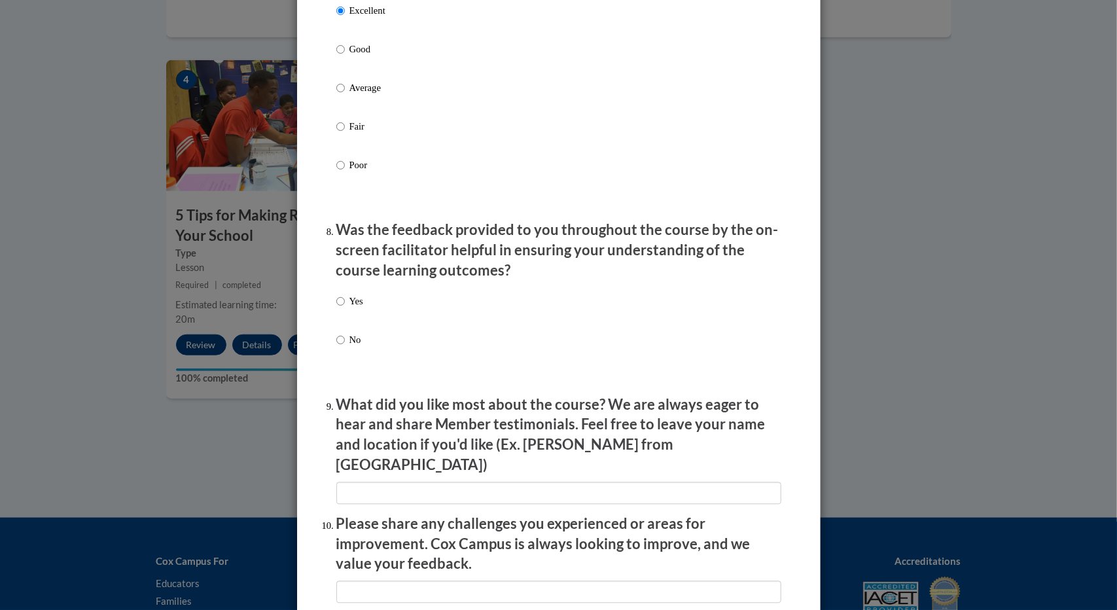
click at [355, 308] on p "Yes" at bounding box center [356, 301] width 14 height 14
click at [345, 308] on input "Yes" at bounding box center [340, 301] width 9 height 14
radio input "true"
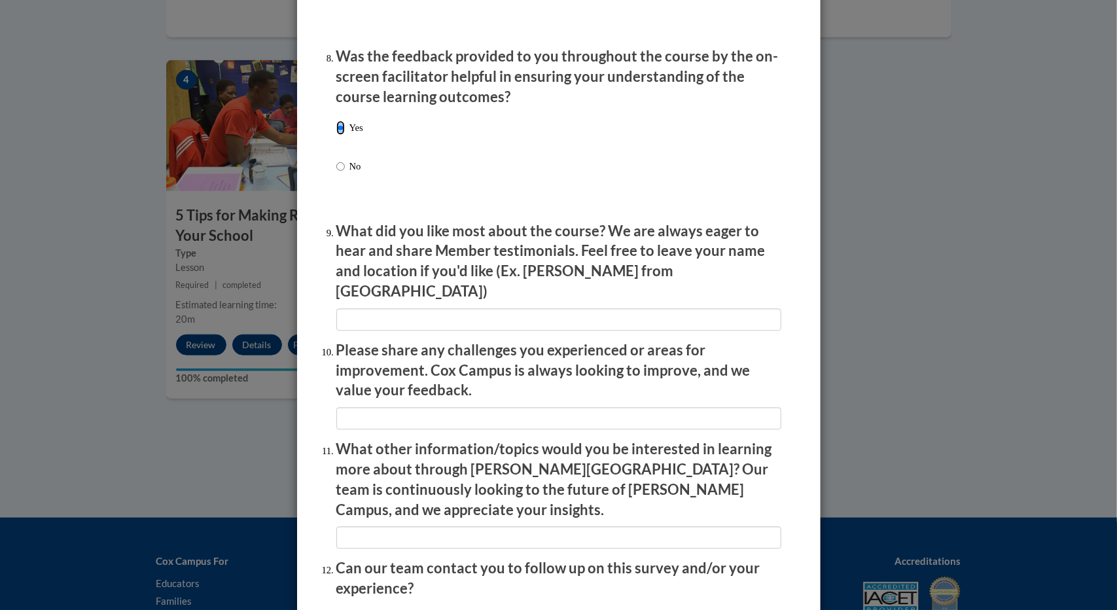
scroll to position [2028, 0]
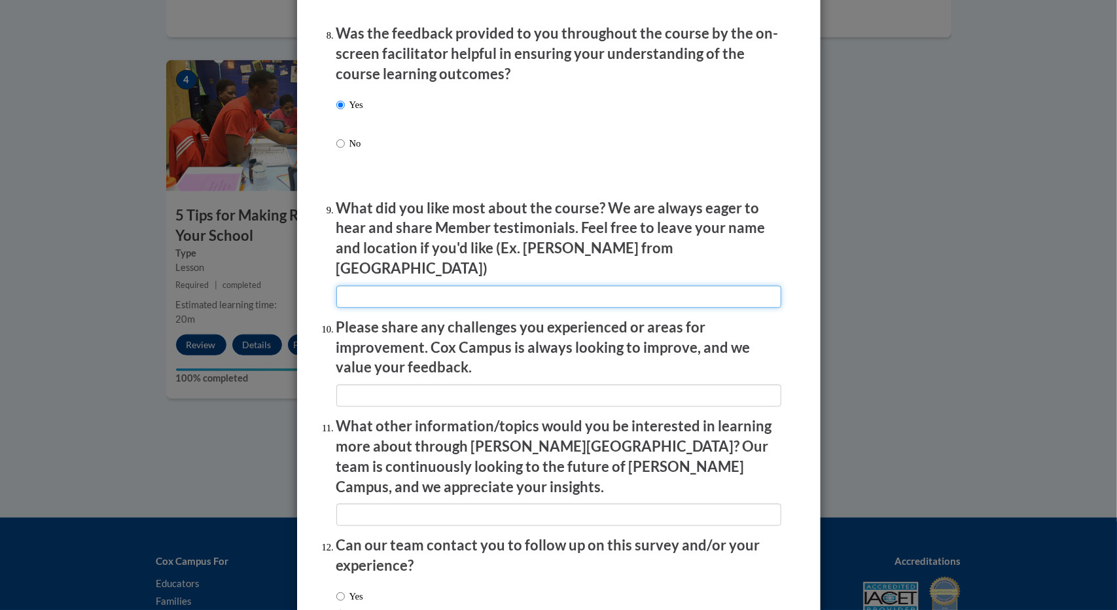
click at [375, 288] on input "textbox" at bounding box center [558, 296] width 445 height 22
type input "Examples"
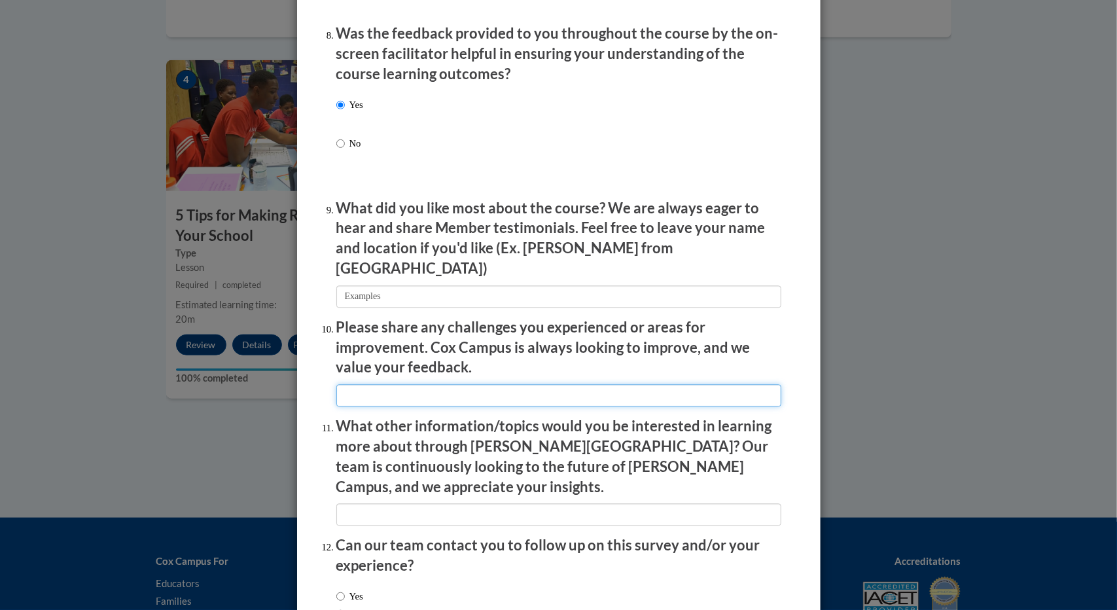
click at [359, 384] on input "textbox" at bounding box center [558, 395] width 445 height 22
type input "Time"
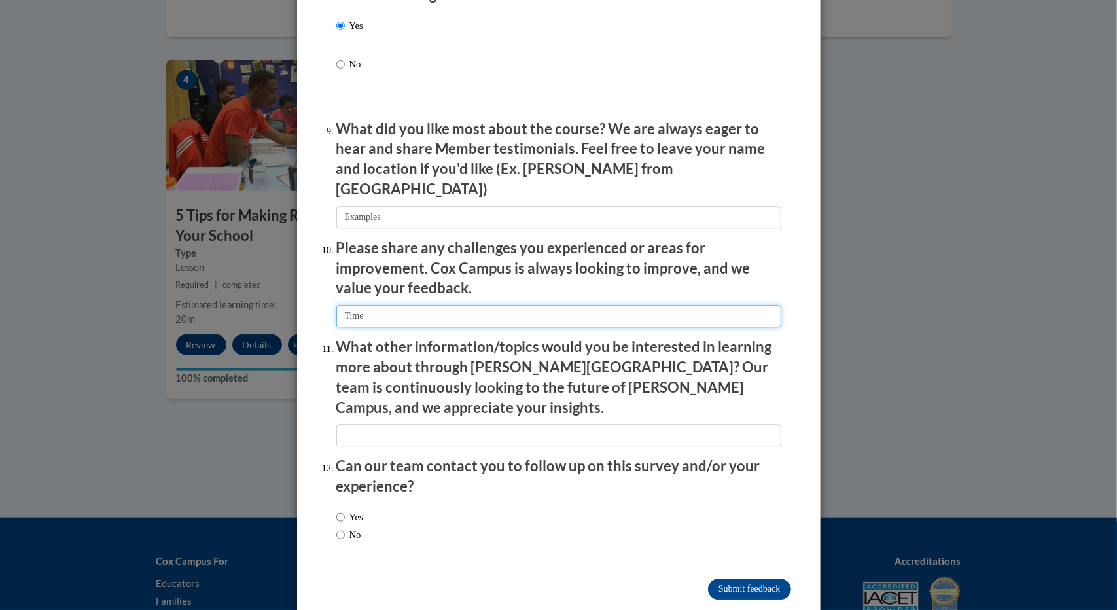
scroll to position [2110, 0]
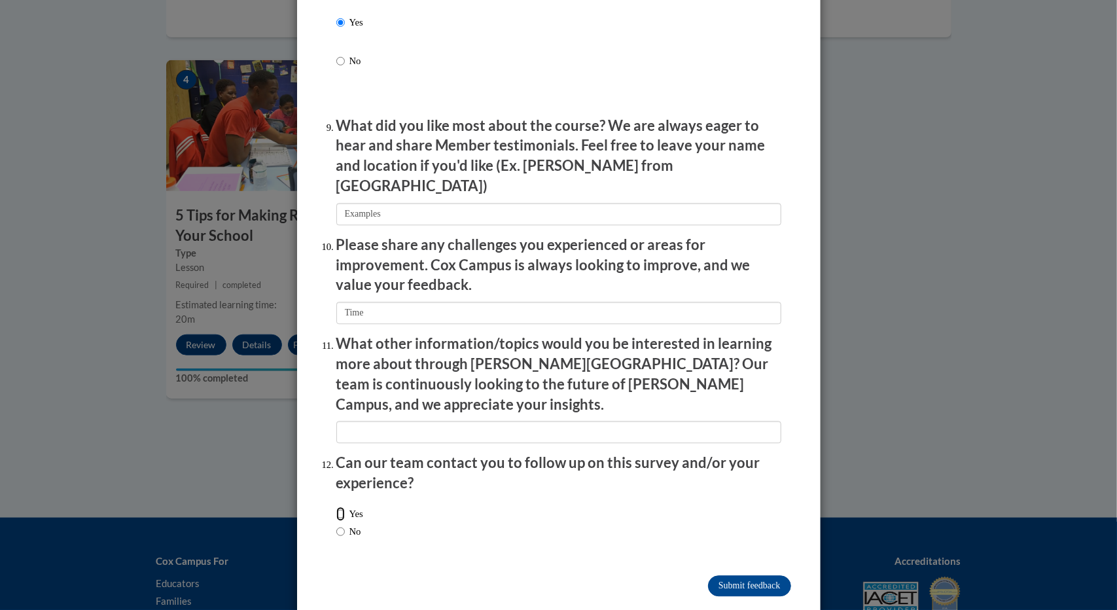
click at [336, 506] on input "Yes" at bounding box center [340, 513] width 9 height 14
radio input "true"
click at [738, 575] on input "Submit feedback" at bounding box center [749, 585] width 82 height 21
